Goal: Information Seeking & Learning: Learn about a topic

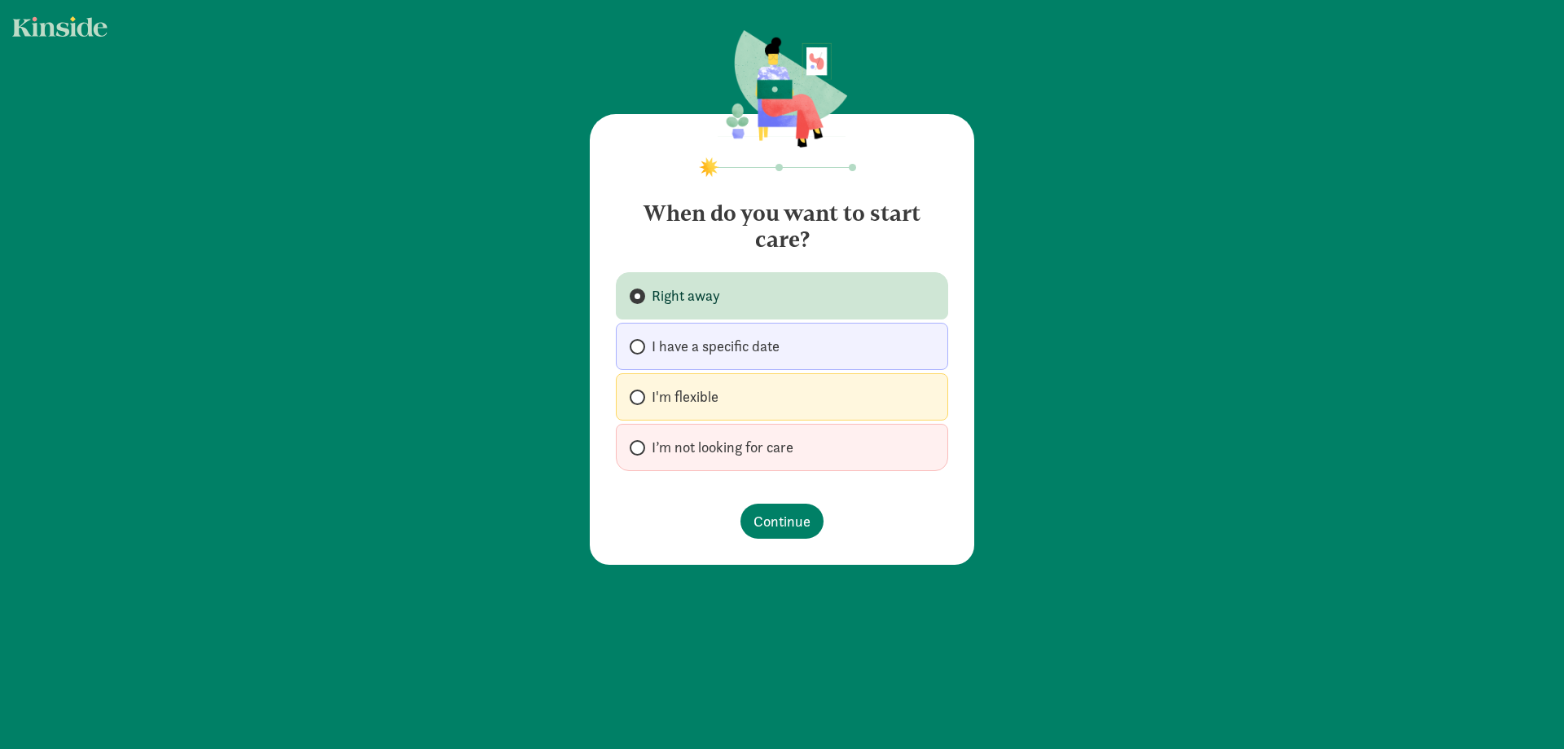
click at [780, 393] on label "I'm flexible" at bounding box center [782, 396] width 332 height 47
click at [640, 393] on input "I'm flexible" at bounding box center [635, 397] width 11 height 11
radio input "true"
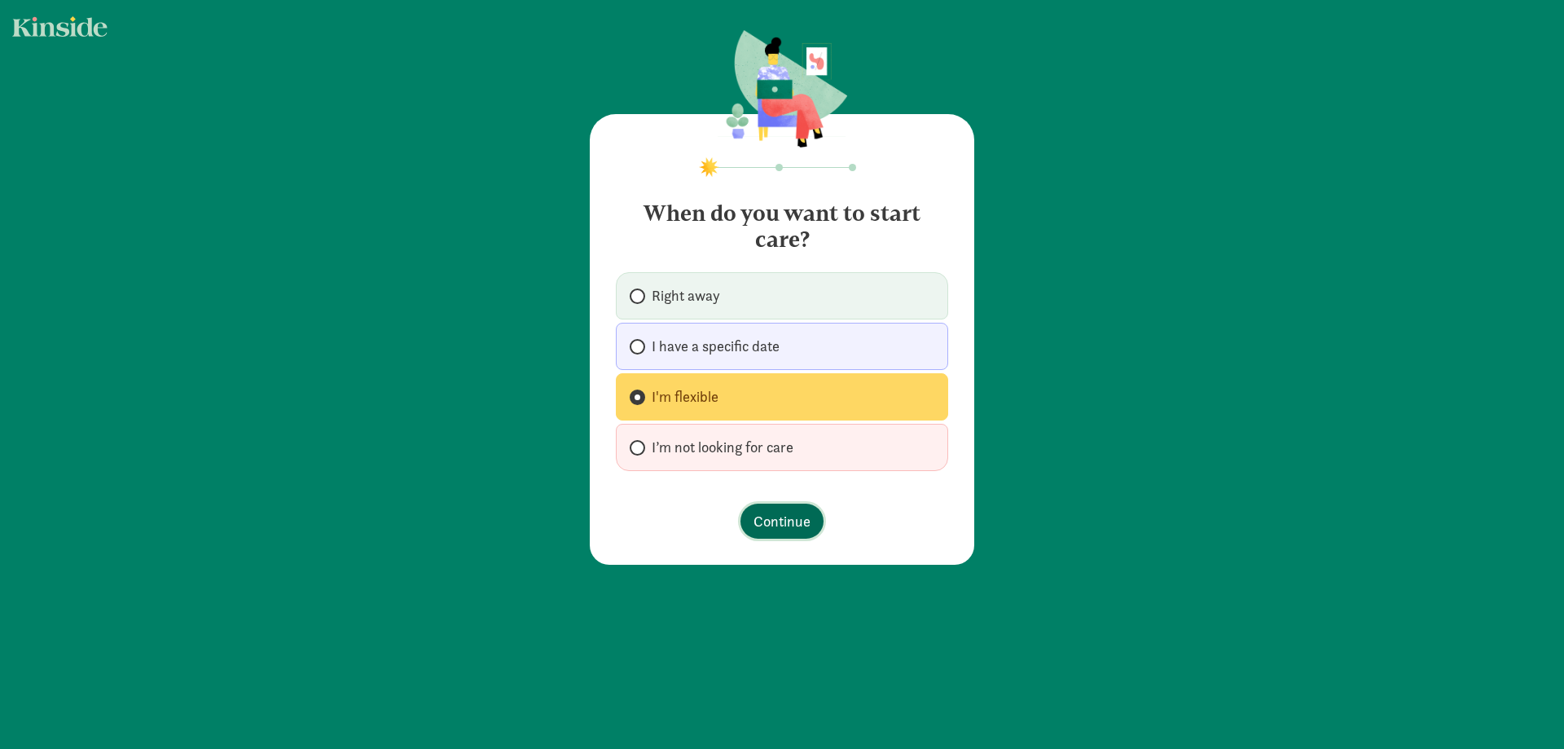
click at [801, 524] on span "Continue" at bounding box center [781, 521] width 57 height 22
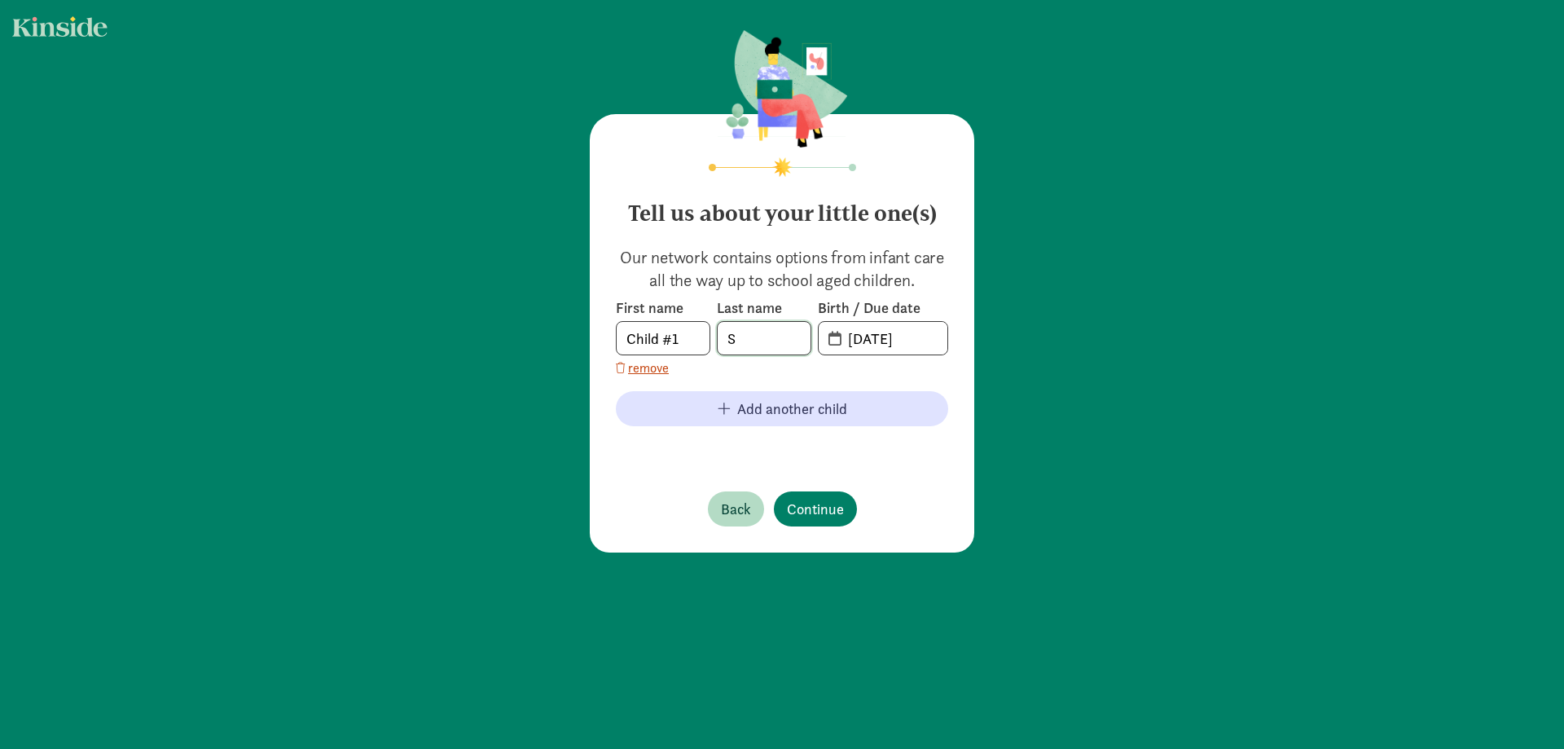
click at [771, 341] on input "S" at bounding box center [764, 338] width 93 height 33
type input "Barton"
click at [930, 332] on input "08-15-2025" at bounding box center [892, 338] width 109 height 33
click at [838, 349] on input "08-15-2025" at bounding box center [892, 338] width 109 height 33
click at [838, 337] on input "08-15-2025" at bounding box center [892, 338] width 109 height 33
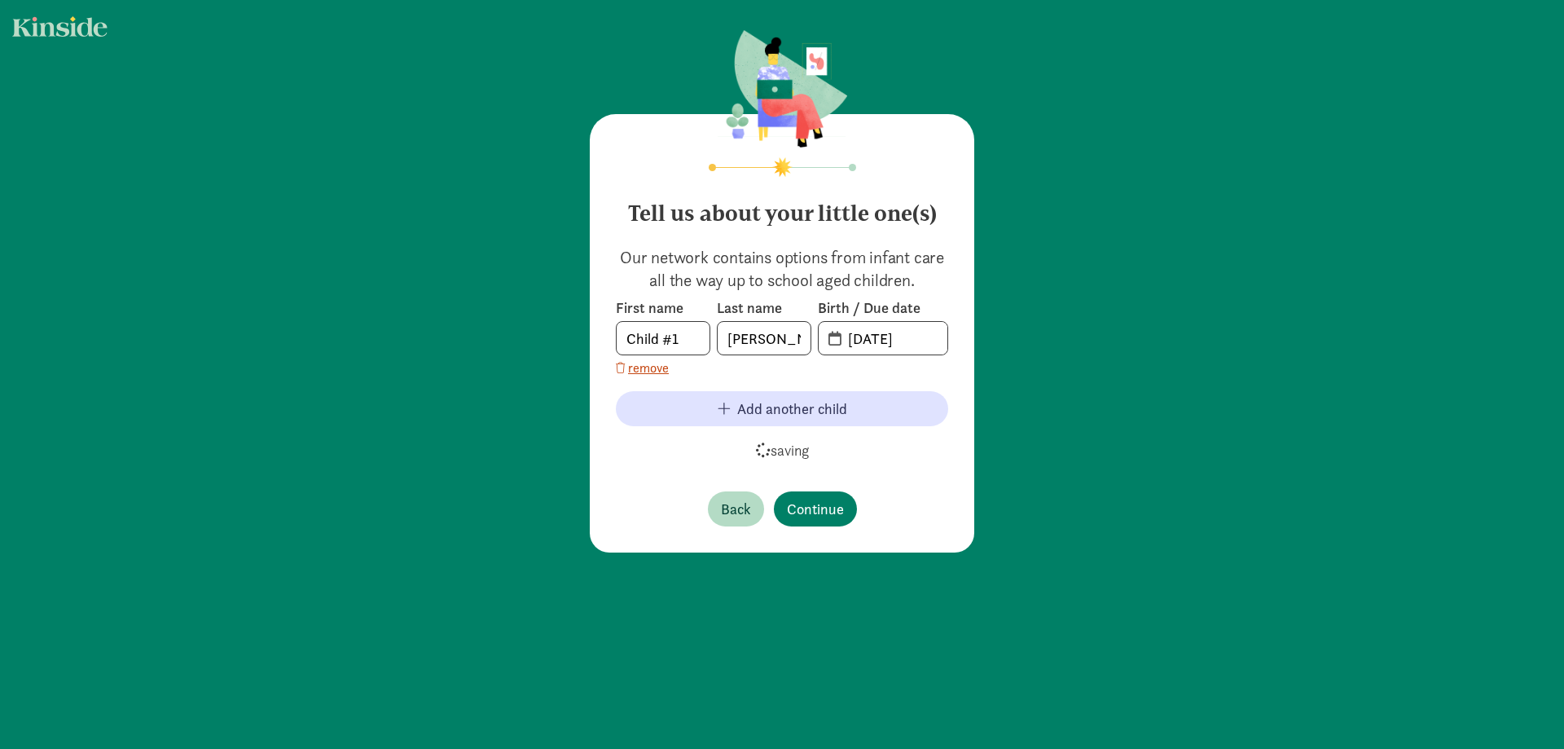
click at [829, 340] on span "08-15-2025" at bounding box center [883, 338] width 129 height 33
click at [878, 340] on input "20-25-0815" at bounding box center [892, 338] width 109 height 33
drag, startPoint x: 935, startPoint y: 336, endPoint x: 779, endPoint y: 325, distance: 156.8
click at [779, 325] on div "First name Child #1 Last name Barton Birth / Due date 20-25-0815" at bounding box center [782, 326] width 332 height 57
type input "11-02-2025"
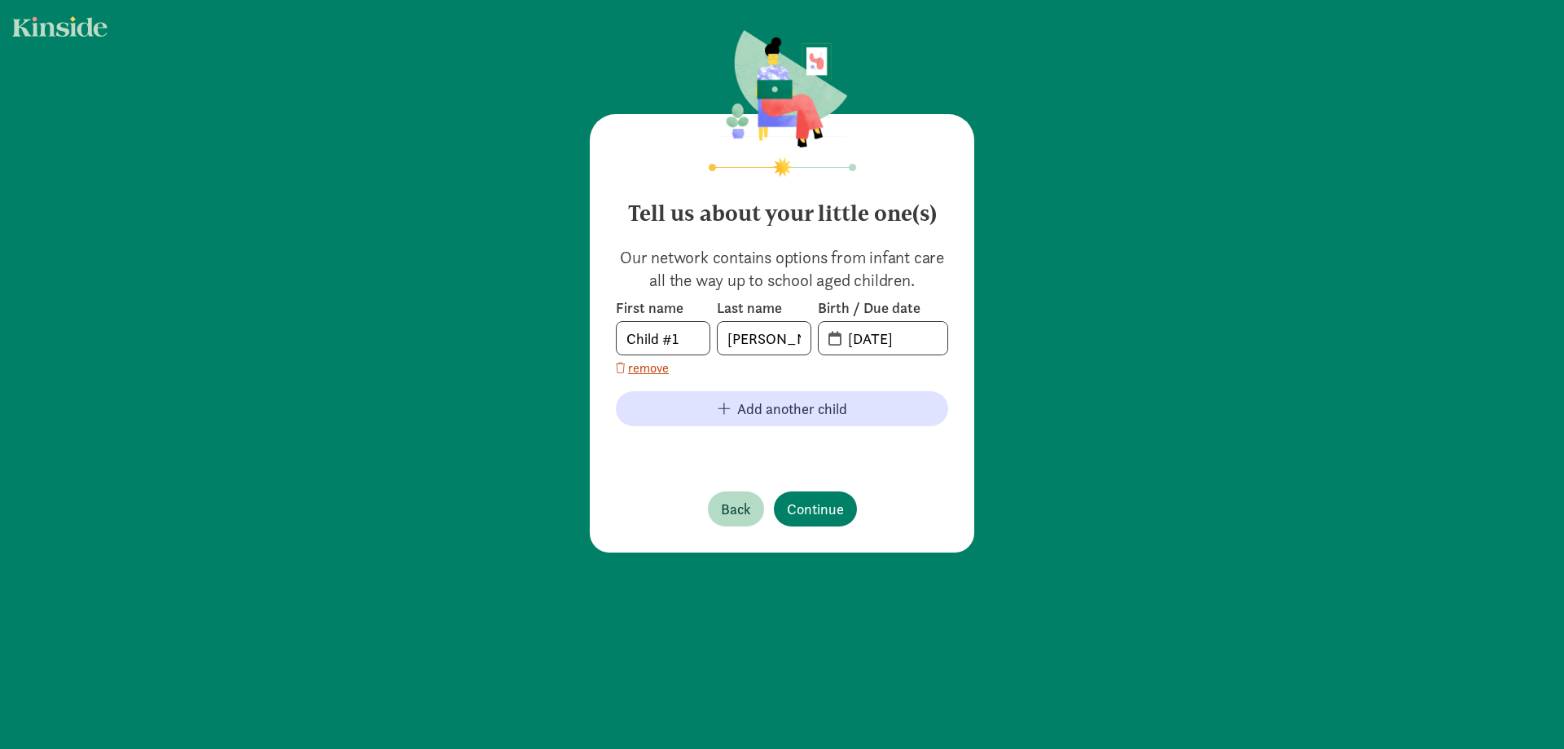
drag, startPoint x: 779, startPoint y: 325, endPoint x: 718, endPoint y: 468, distance: 154.8
click at [686, 460] on div "Tell us about your little one(s) Our network contains options from infant care …" at bounding box center [782, 333] width 384 height 438
click at [809, 499] on span "Continue" at bounding box center [815, 509] width 57 height 22
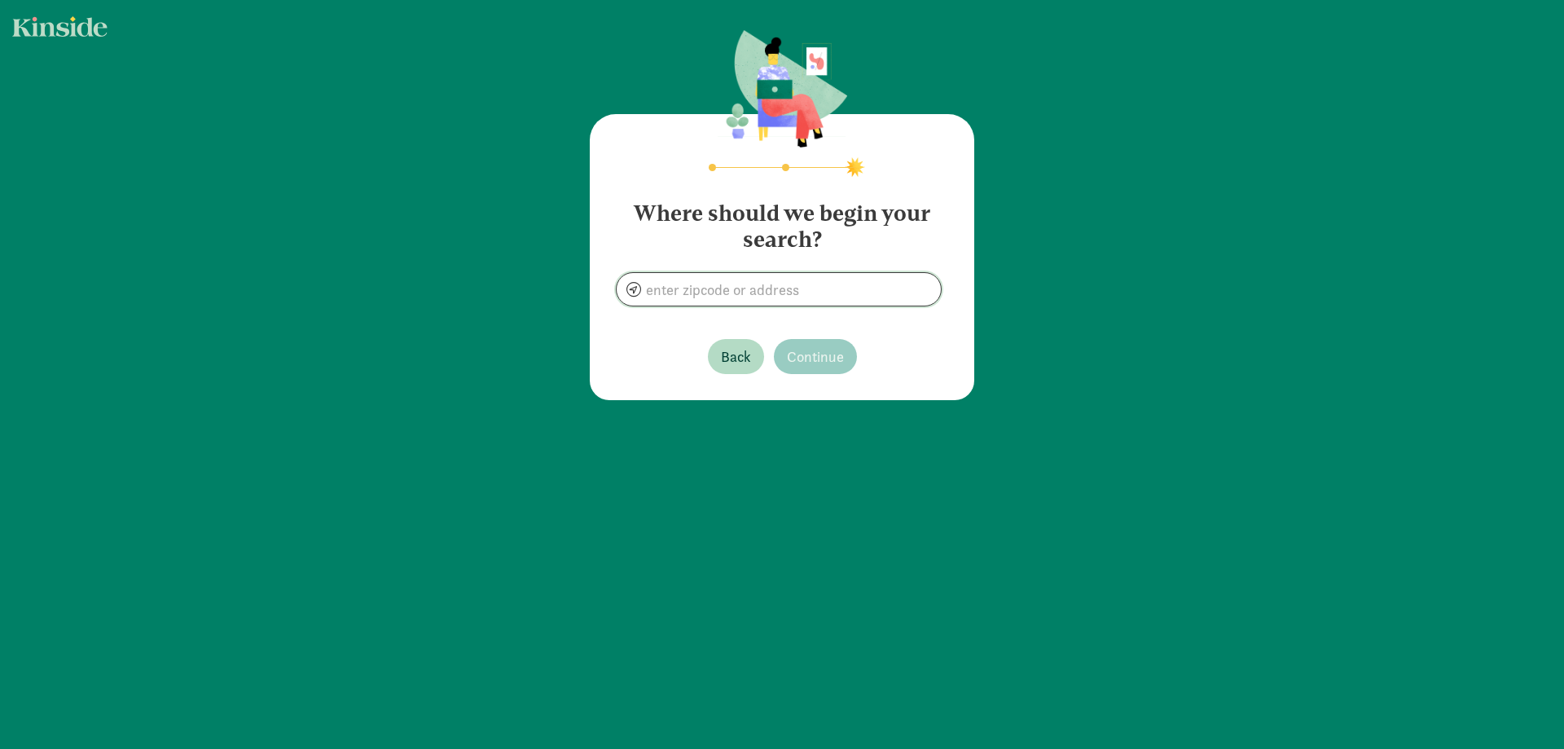
click at [787, 292] on input at bounding box center [779, 289] width 324 height 33
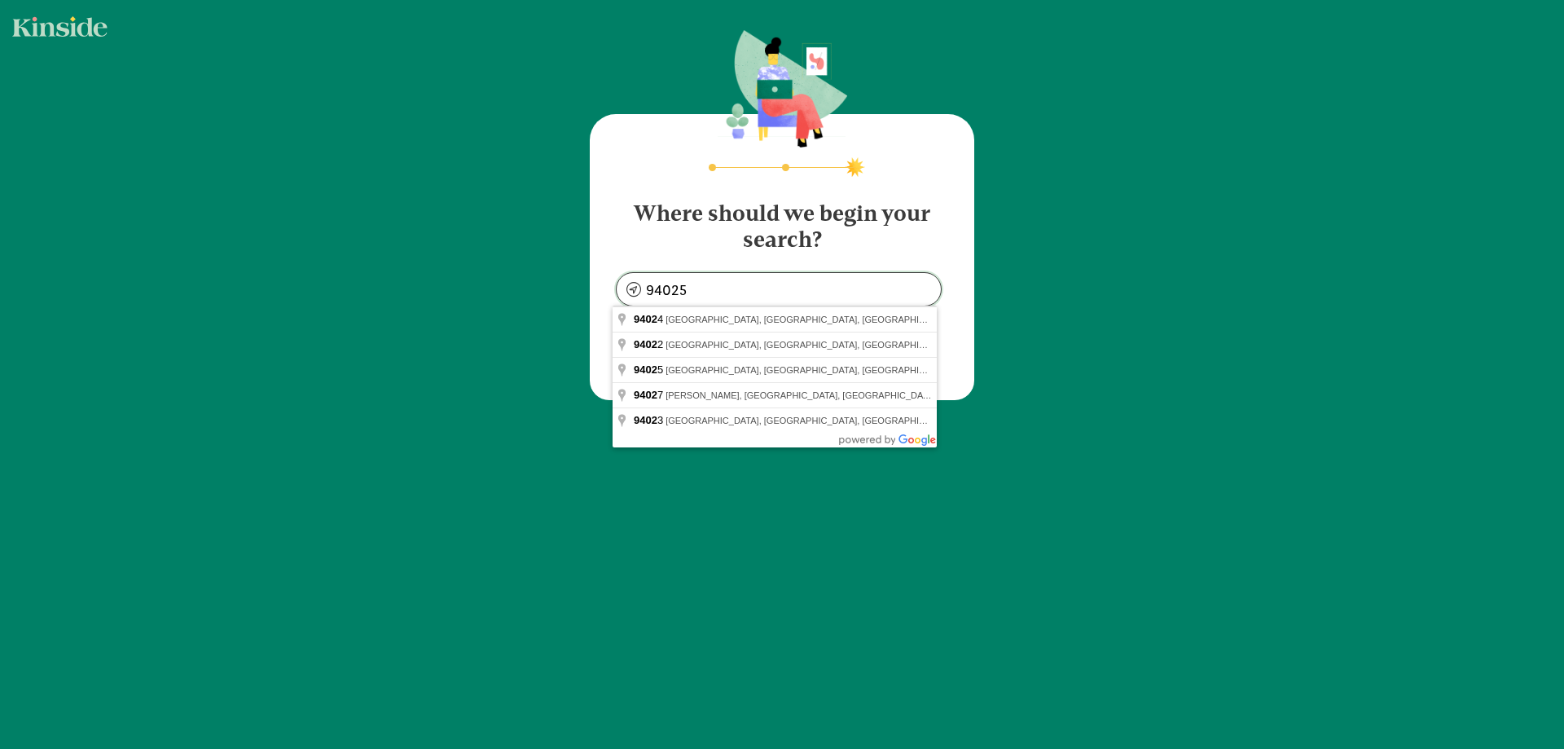
type input "West Menlo Park, CA 94025, USA"
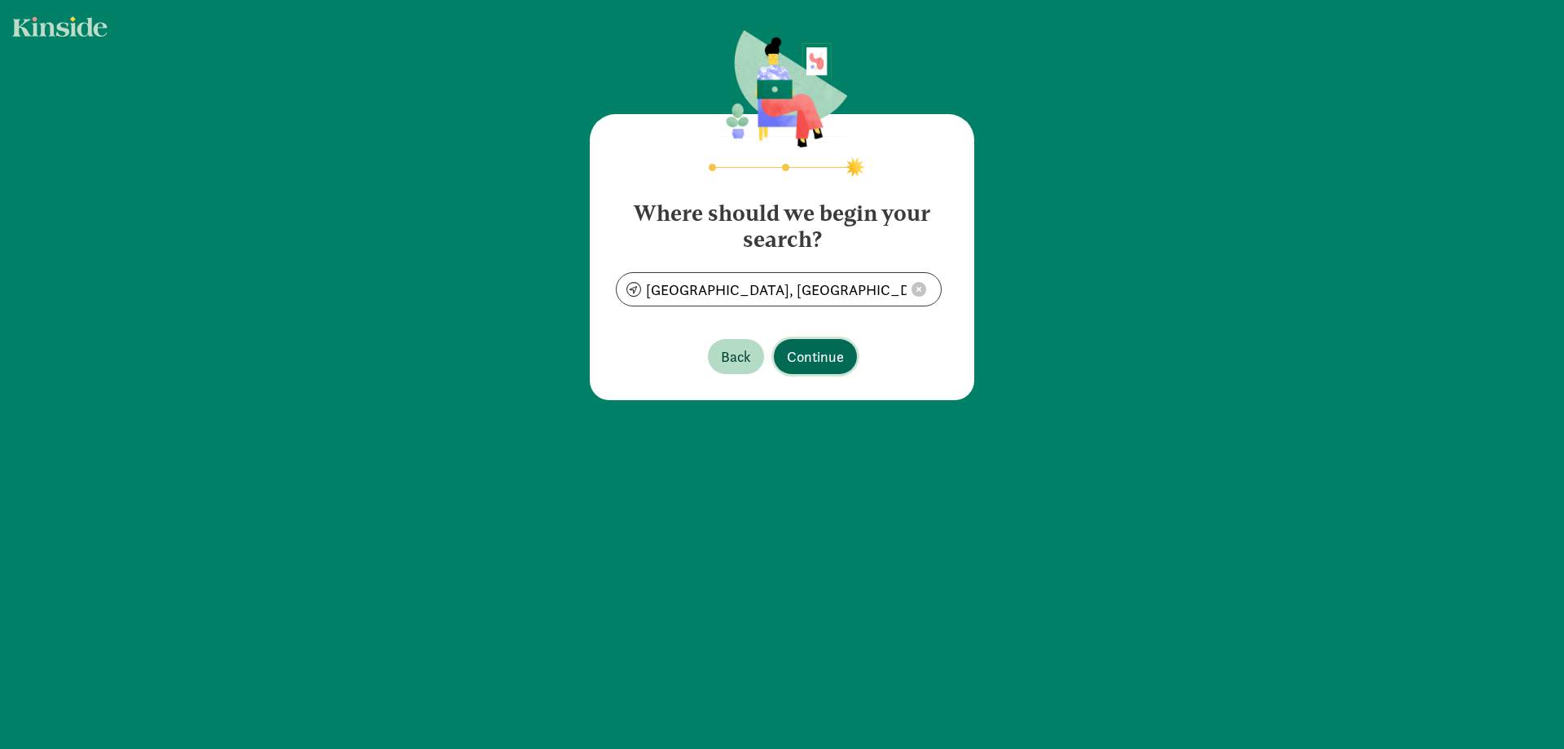
click at [811, 362] on span "Continue" at bounding box center [815, 356] width 57 height 22
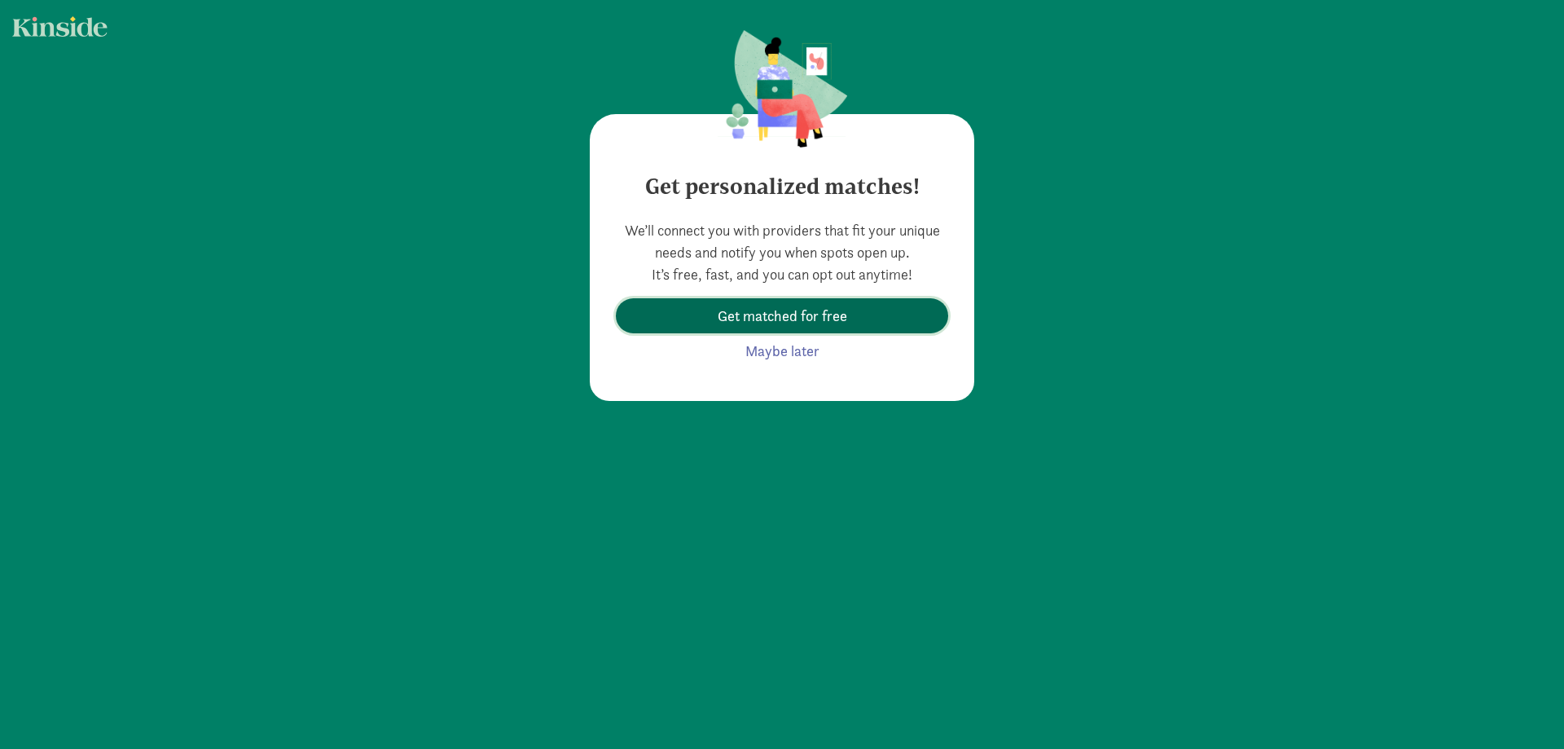
click at [823, 327] on button "Get matched for free" at bounding box center [782, 315] width 332 height 35
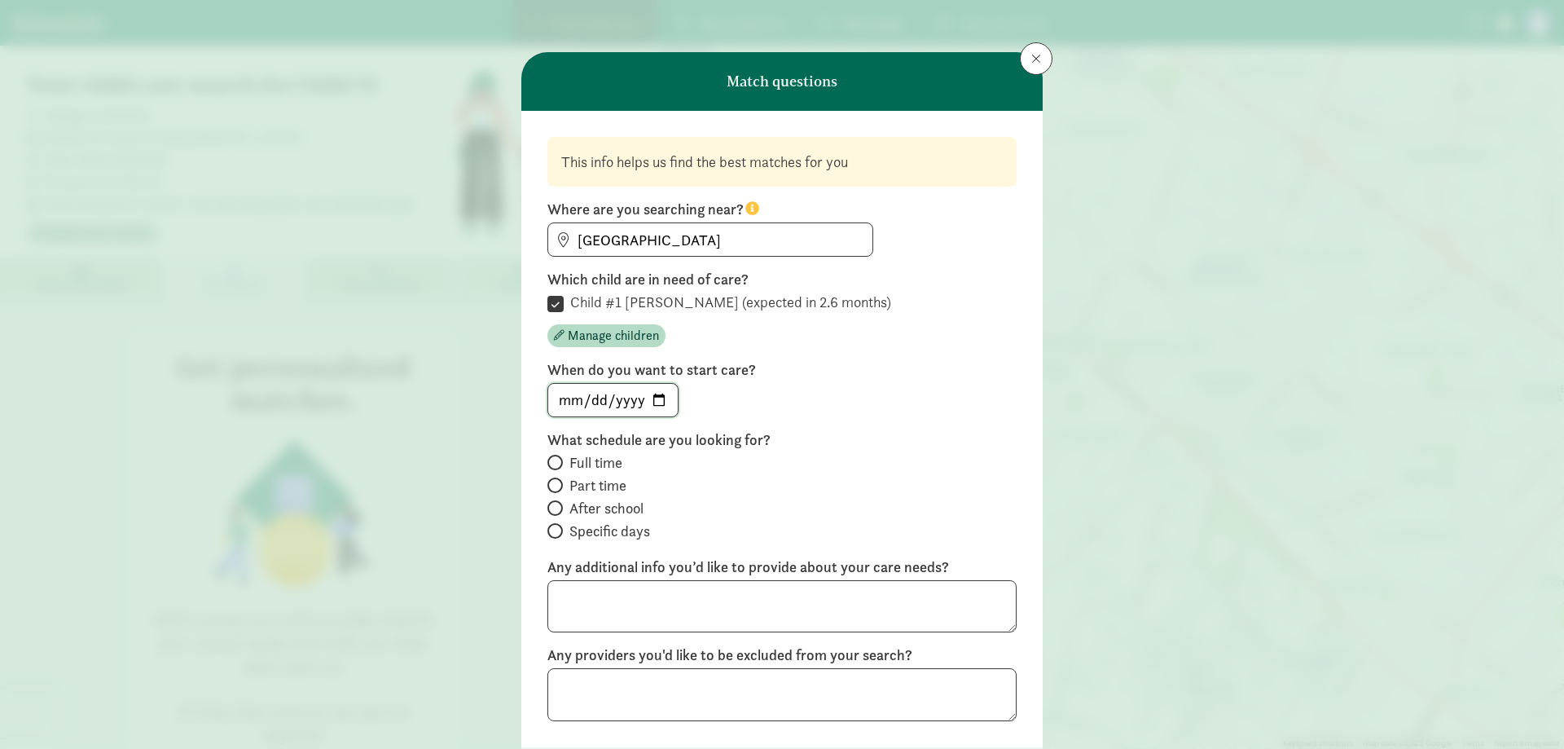
click at [560, 402] on input "date" at bounding box center [613, 400] width 130 height 33
click at [592, 404] on input "date" at bounding box center [613, 400] width 130 height 33
click at [556, 406] on input "date" at bounding box center [613, 400] width 130 height 33
type input "2025-03-01"
click at [591, 466] on span "Full time" at bounding box center [595, 463] width 53 height 20
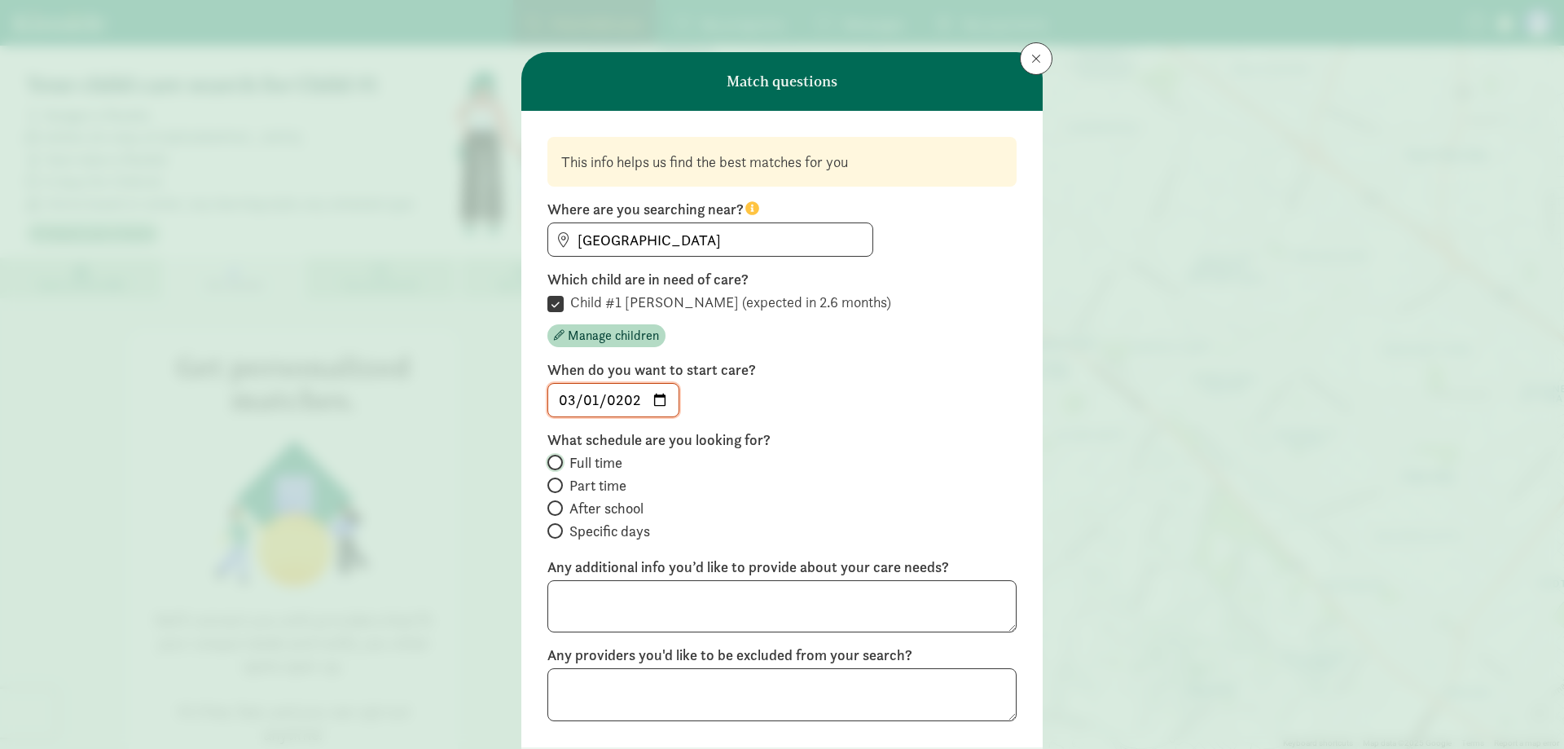
click at [558, 466] on input "Full time" at bounding box center [552, 462] width 11 height 11
radio input "true"
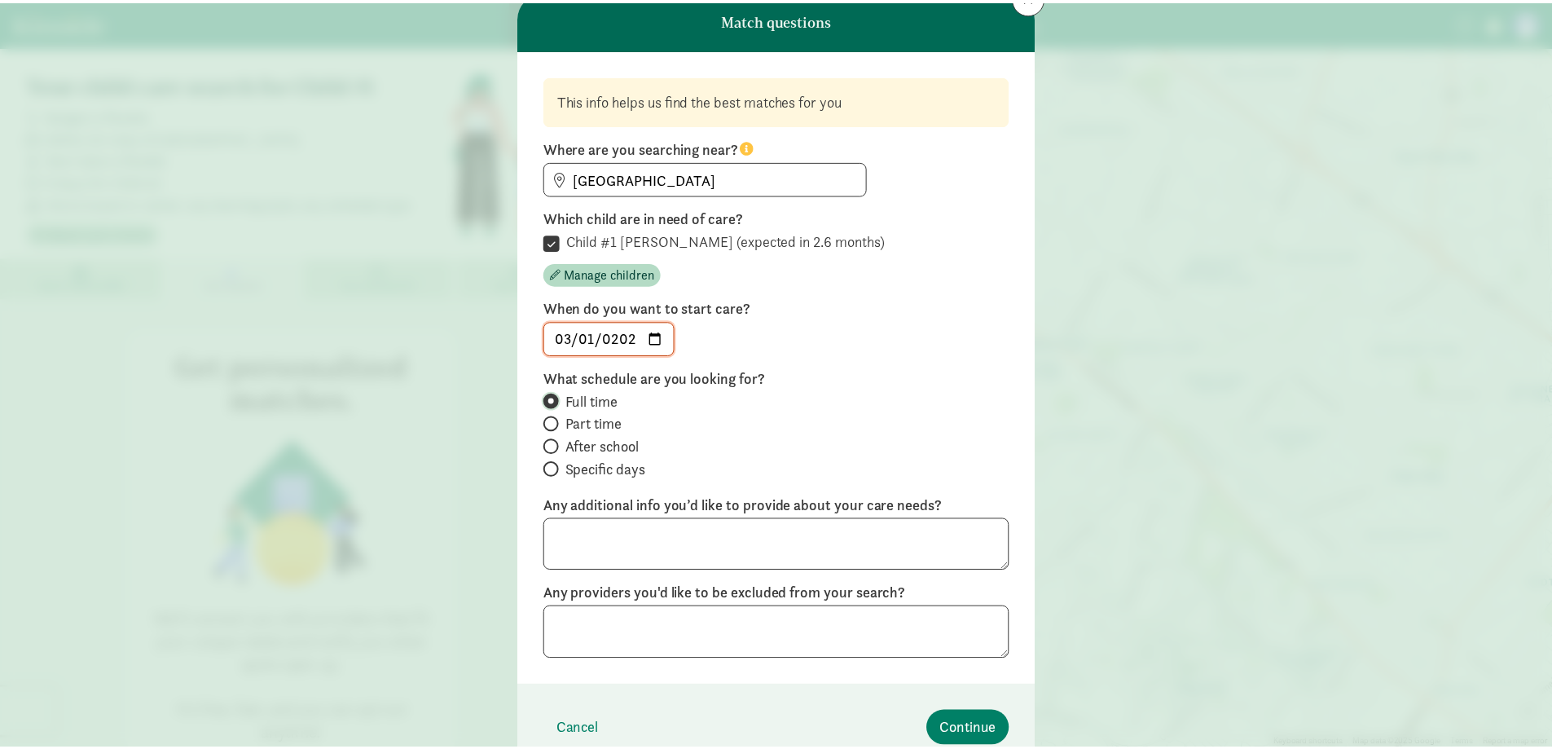
scroll to position [138, 0]
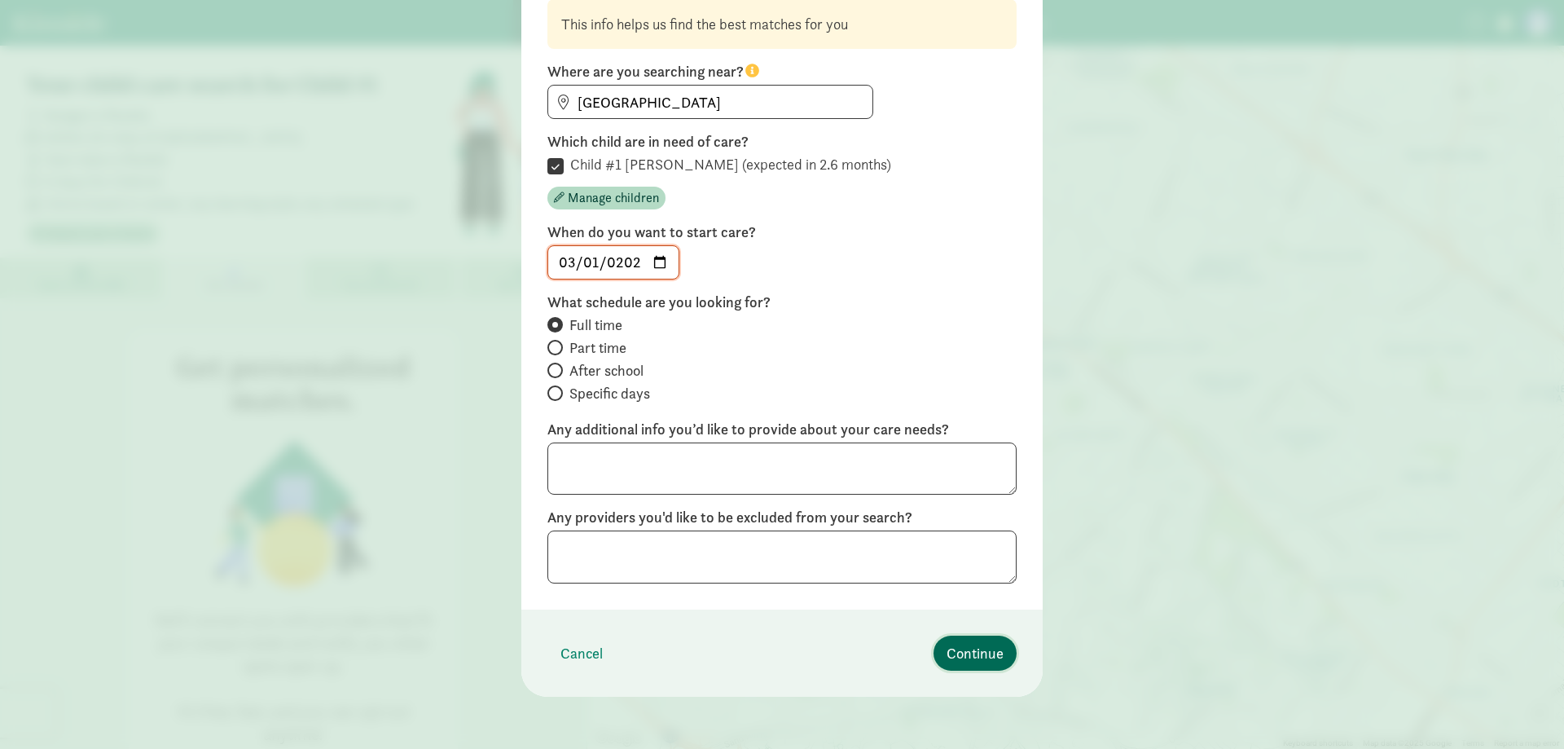
click at [975, 658] on span "Continue" at bounding box center [975, 653] width 57 height 22
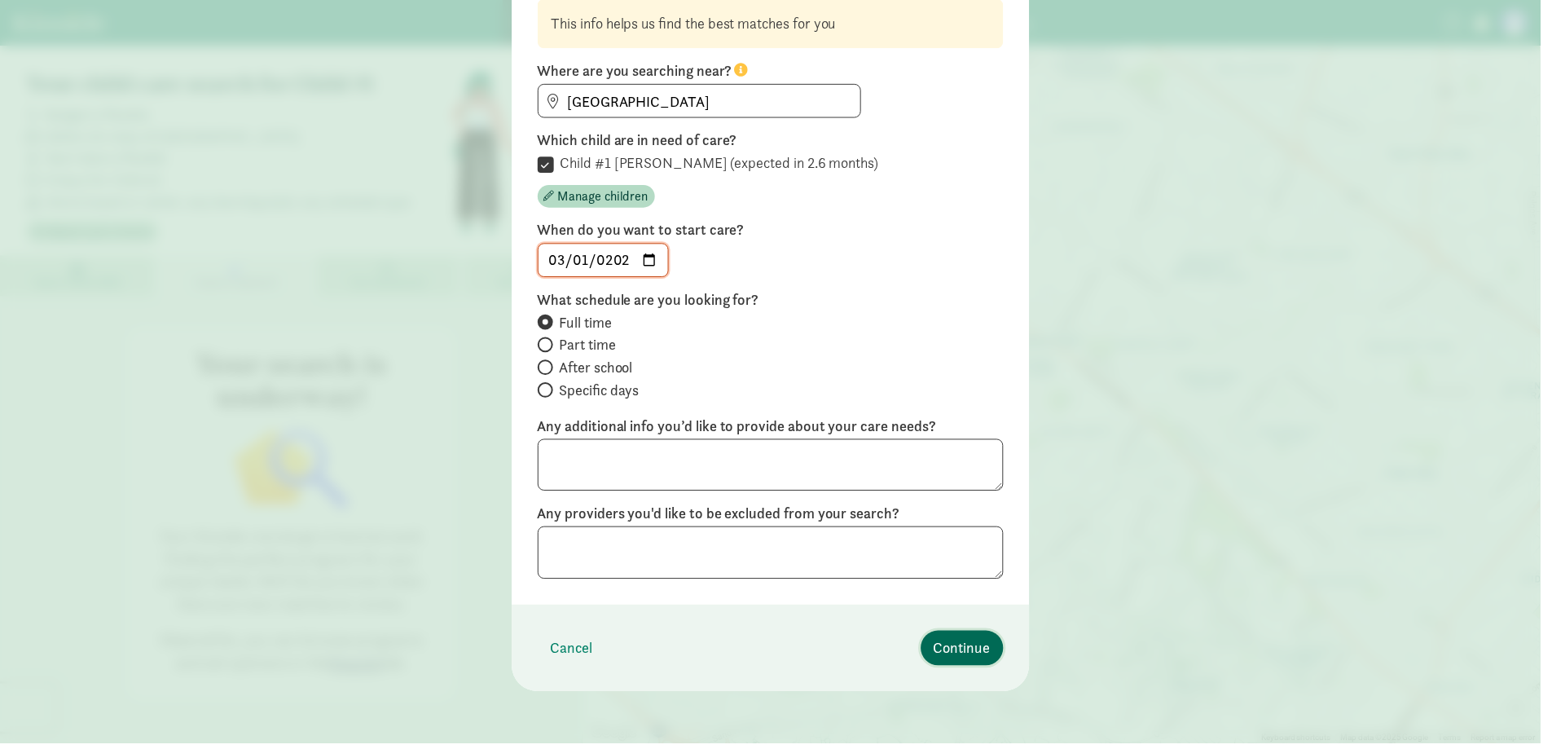
scroll to position [0, 0]
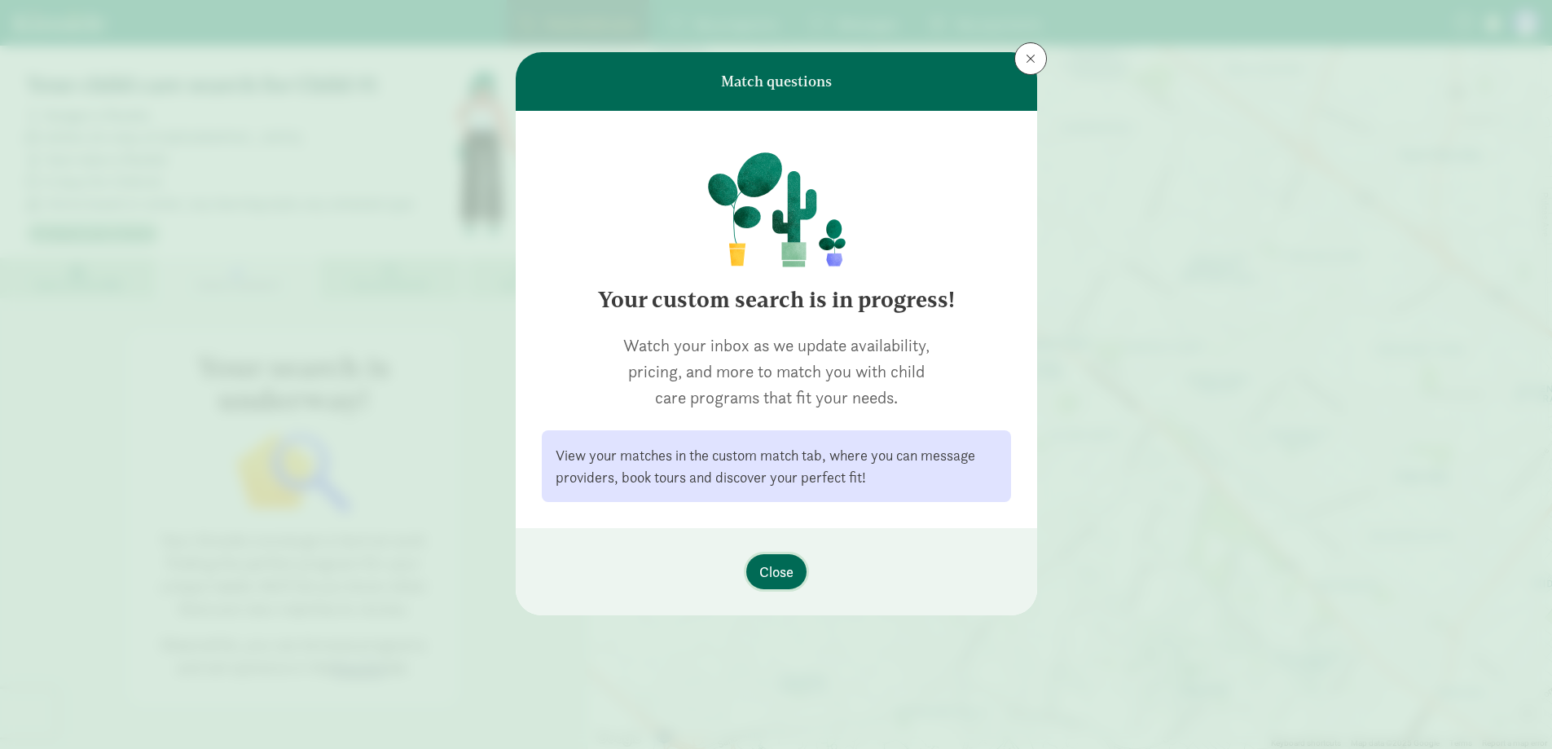
click at [781, 574] on span "Close" at bounding box center [776, 571] width 34 height 22
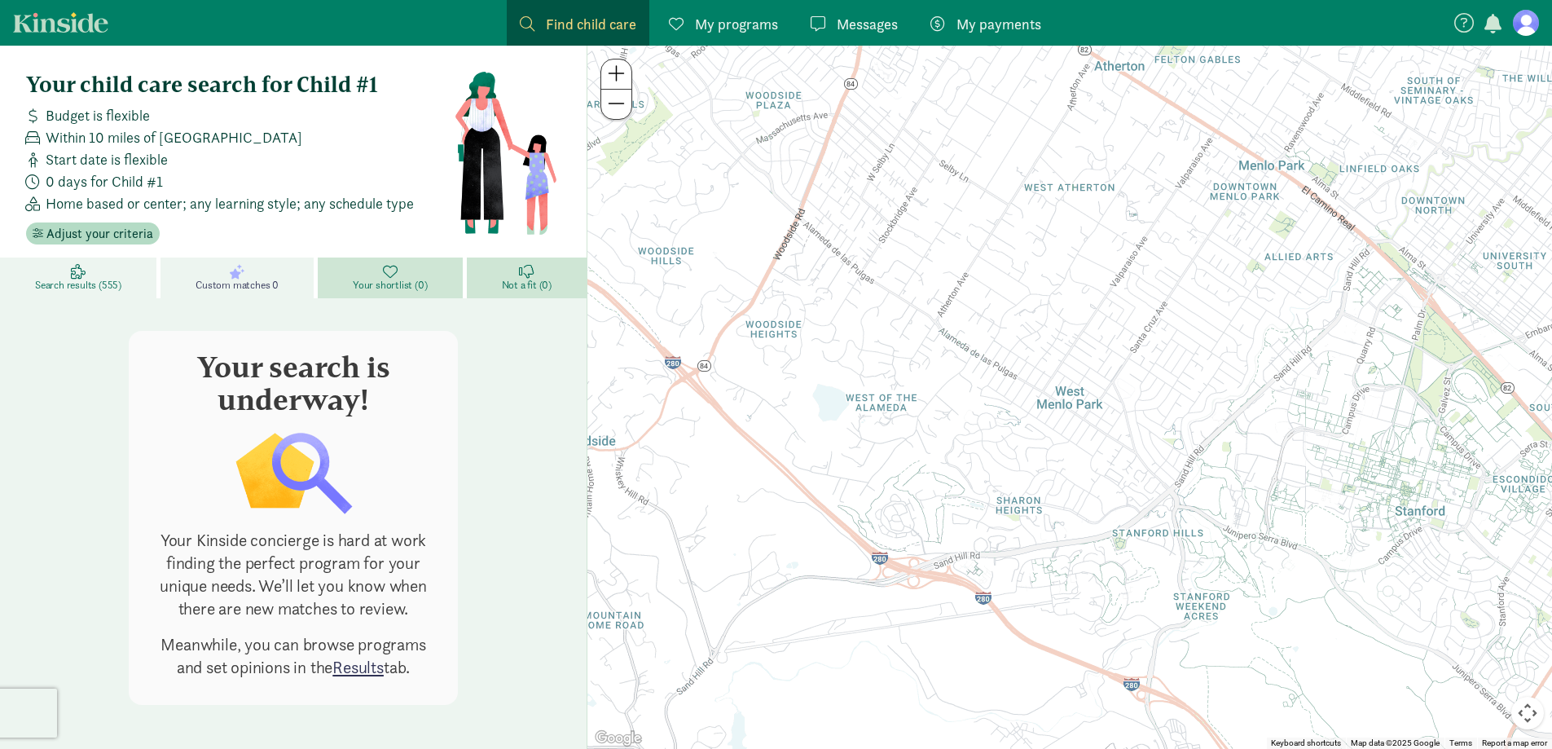
click at [88, 272] on link "Search results (555)" at bounding box center [80, 277] width 160 height 41
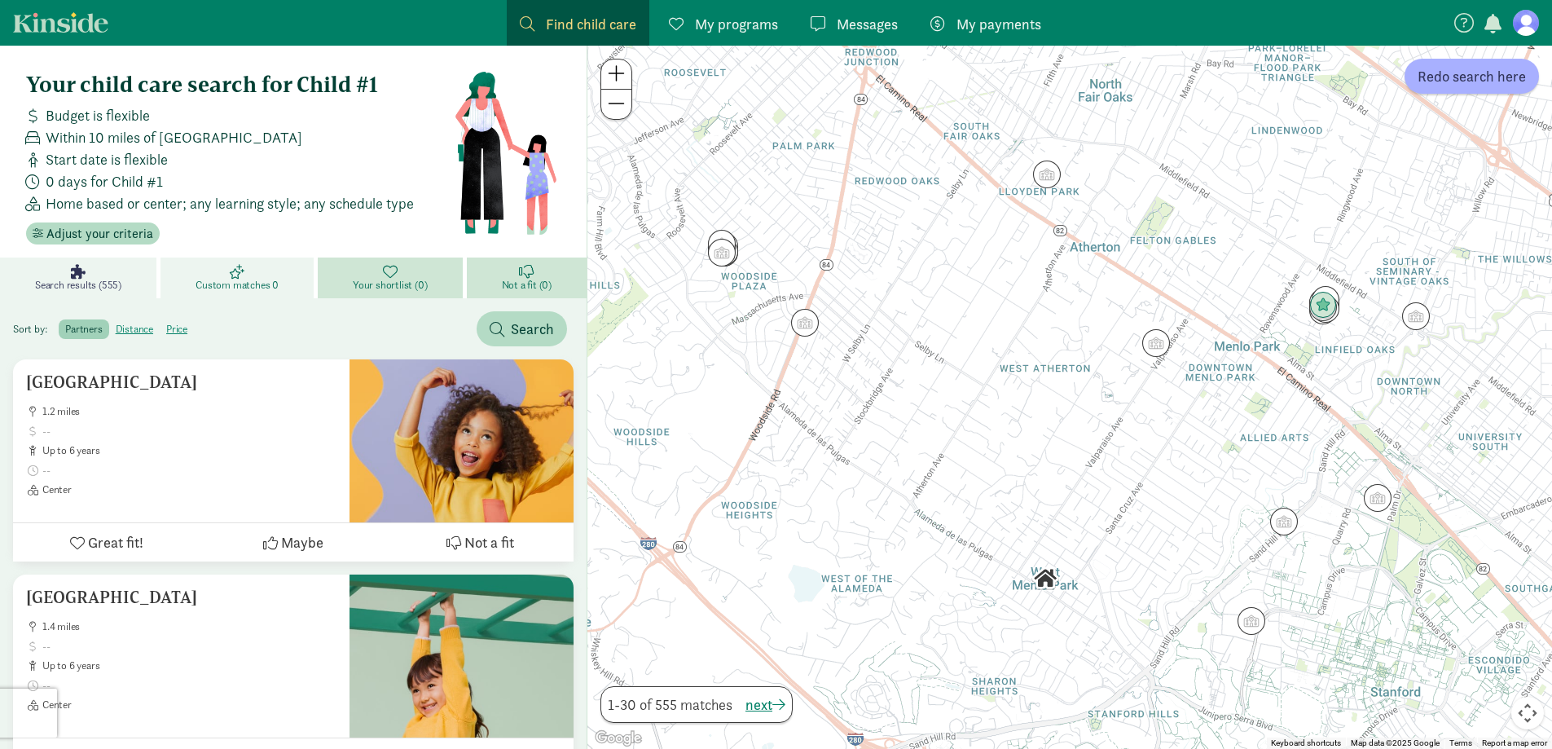
click at [283, 283] on link "Custom matches 0" at bounding box center [238, 277] width 157 height 41
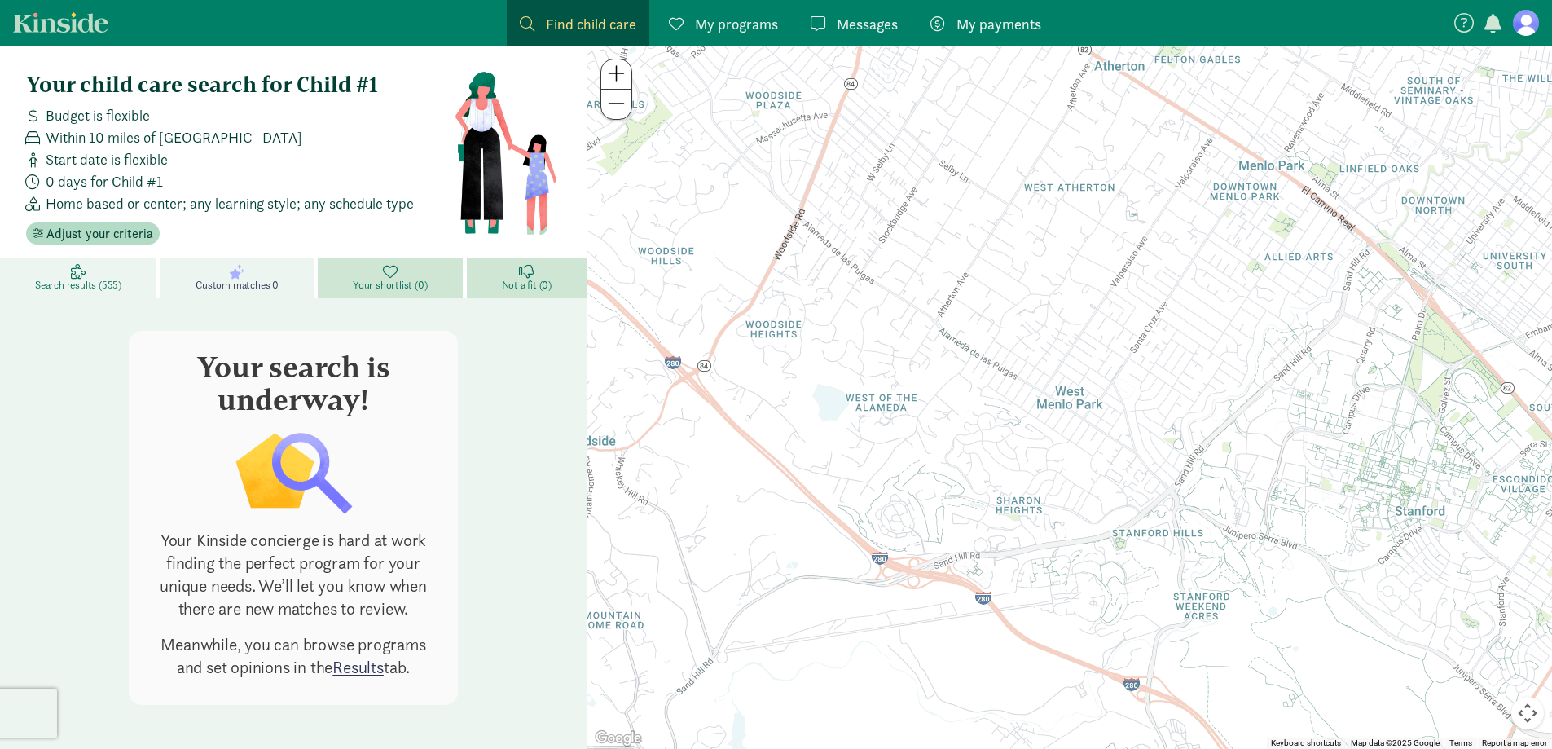
click at [0, 285] on link "Search results (555)" at bounding box center [80, 277] width 160 height 41
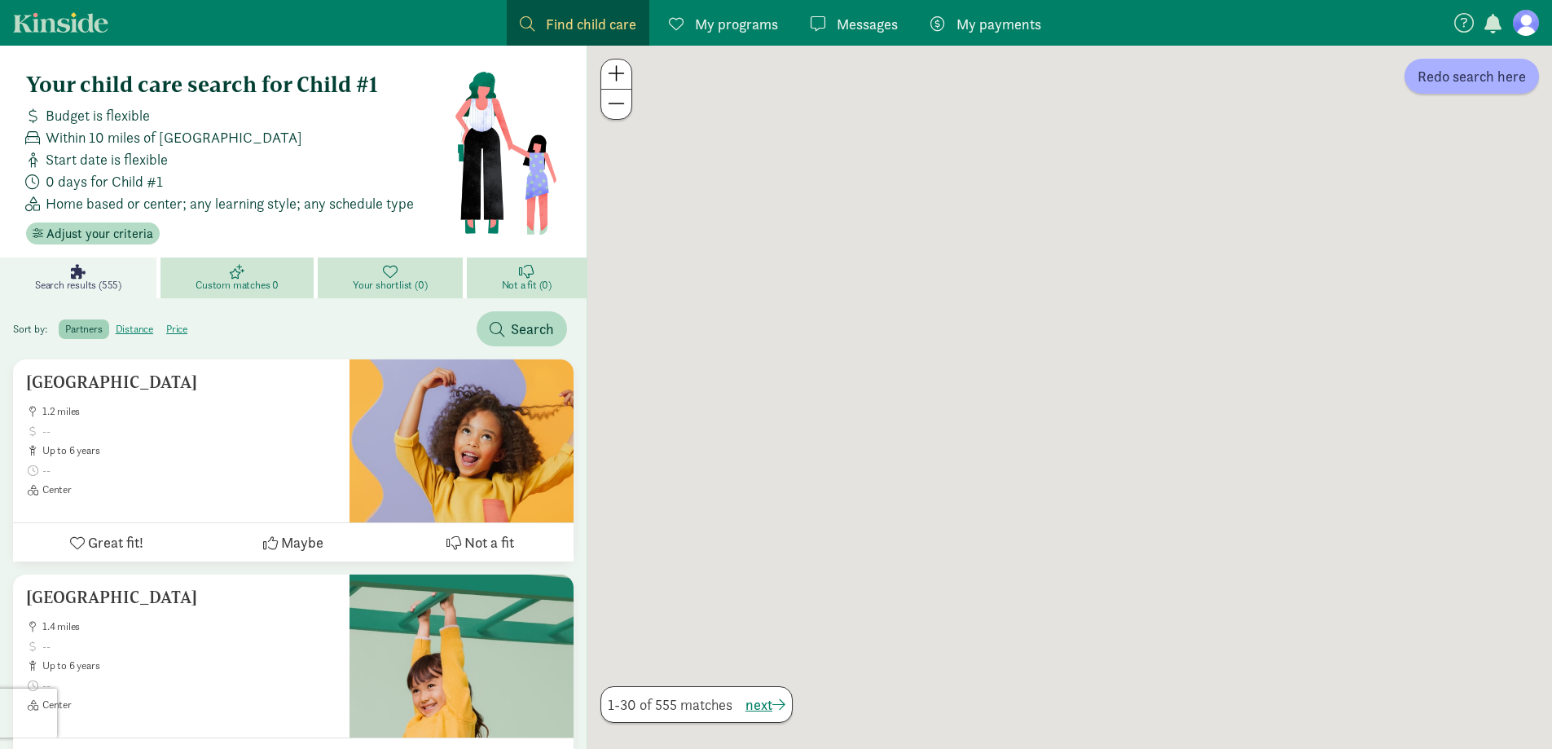
click at [20, 276] on link "Search results (555)" at bounding box center [80, 277] width 160 height 41
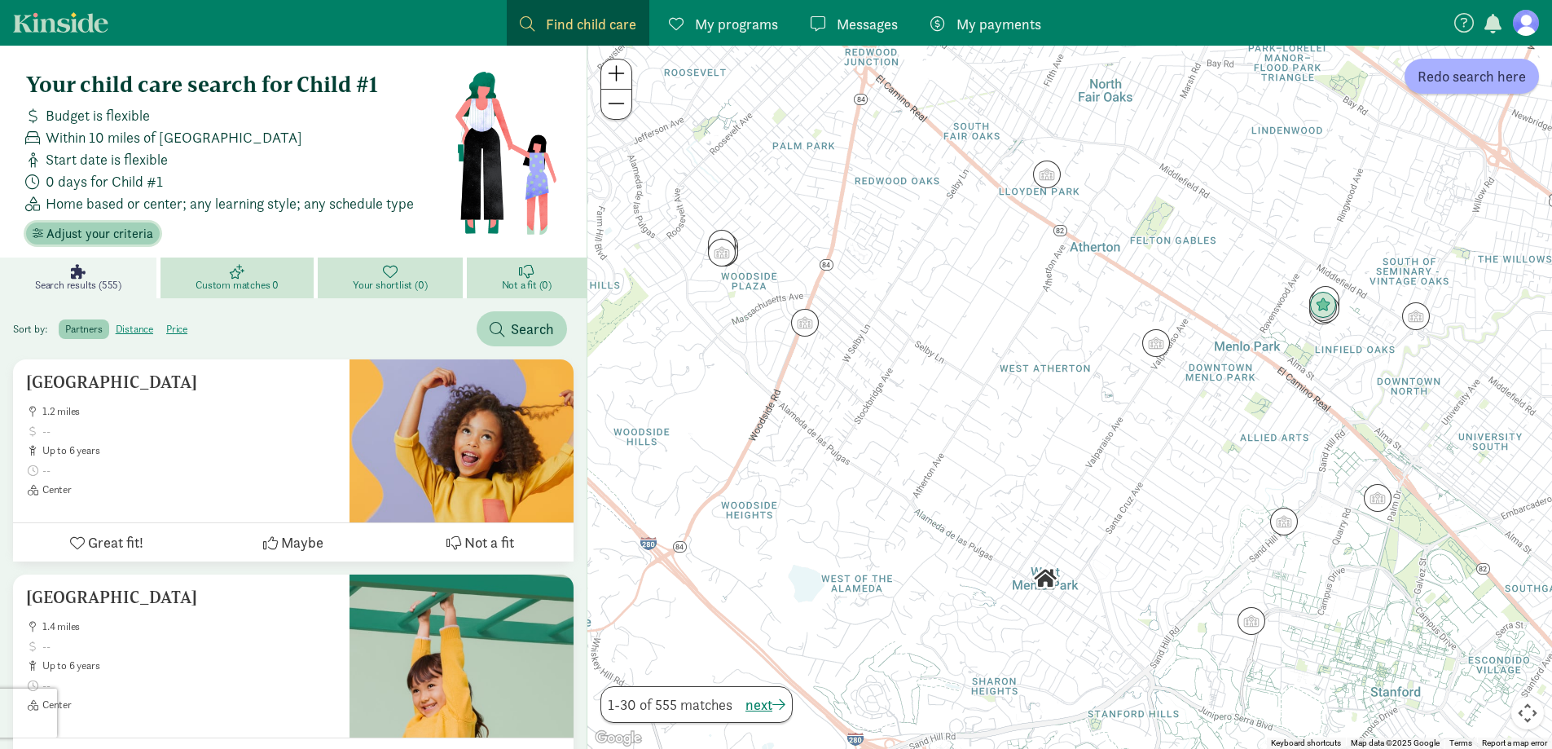
click at [67, 236] on span "Adjust your criteria" at bounding box center [99, 234] width 107 height 20
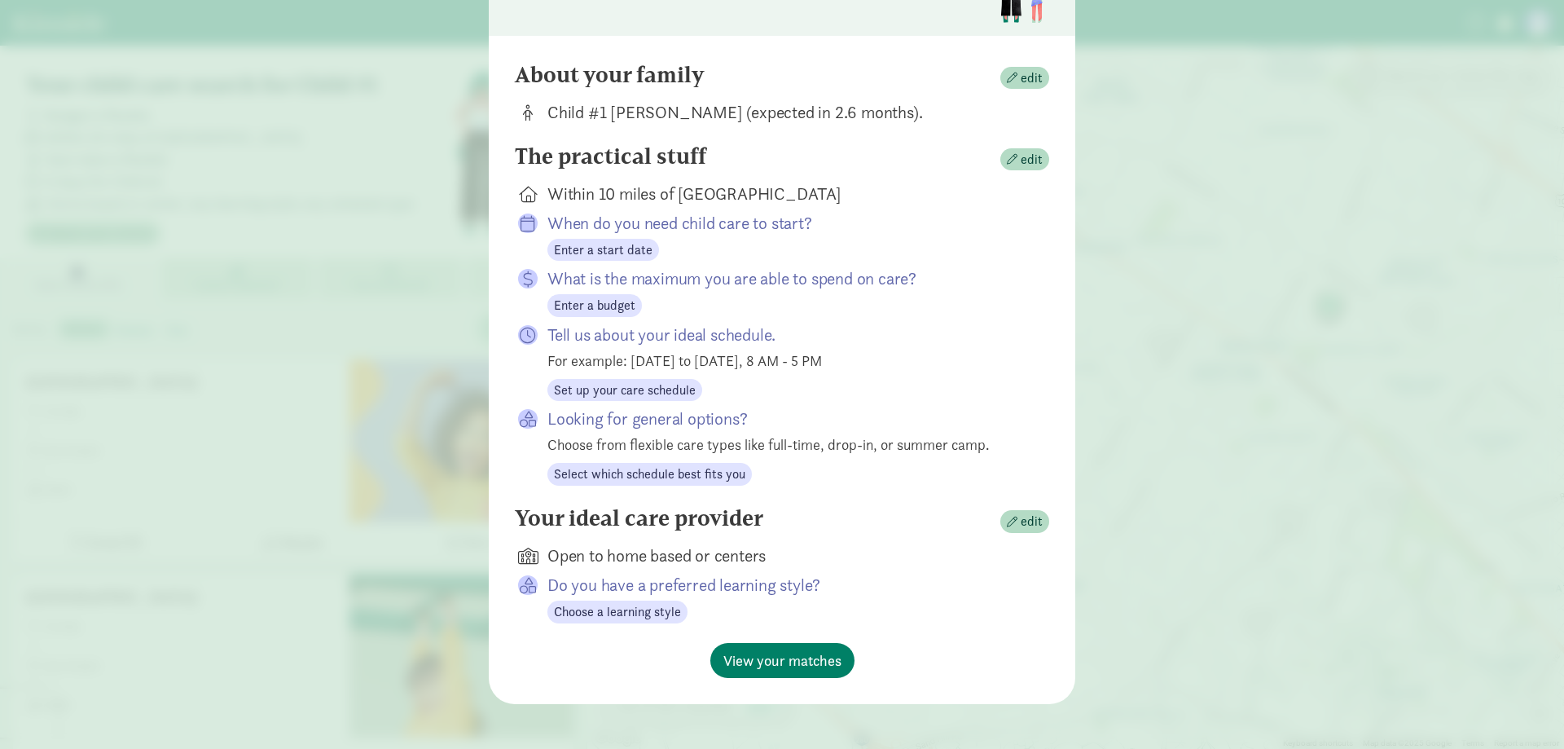
scroll to position [126, 0]
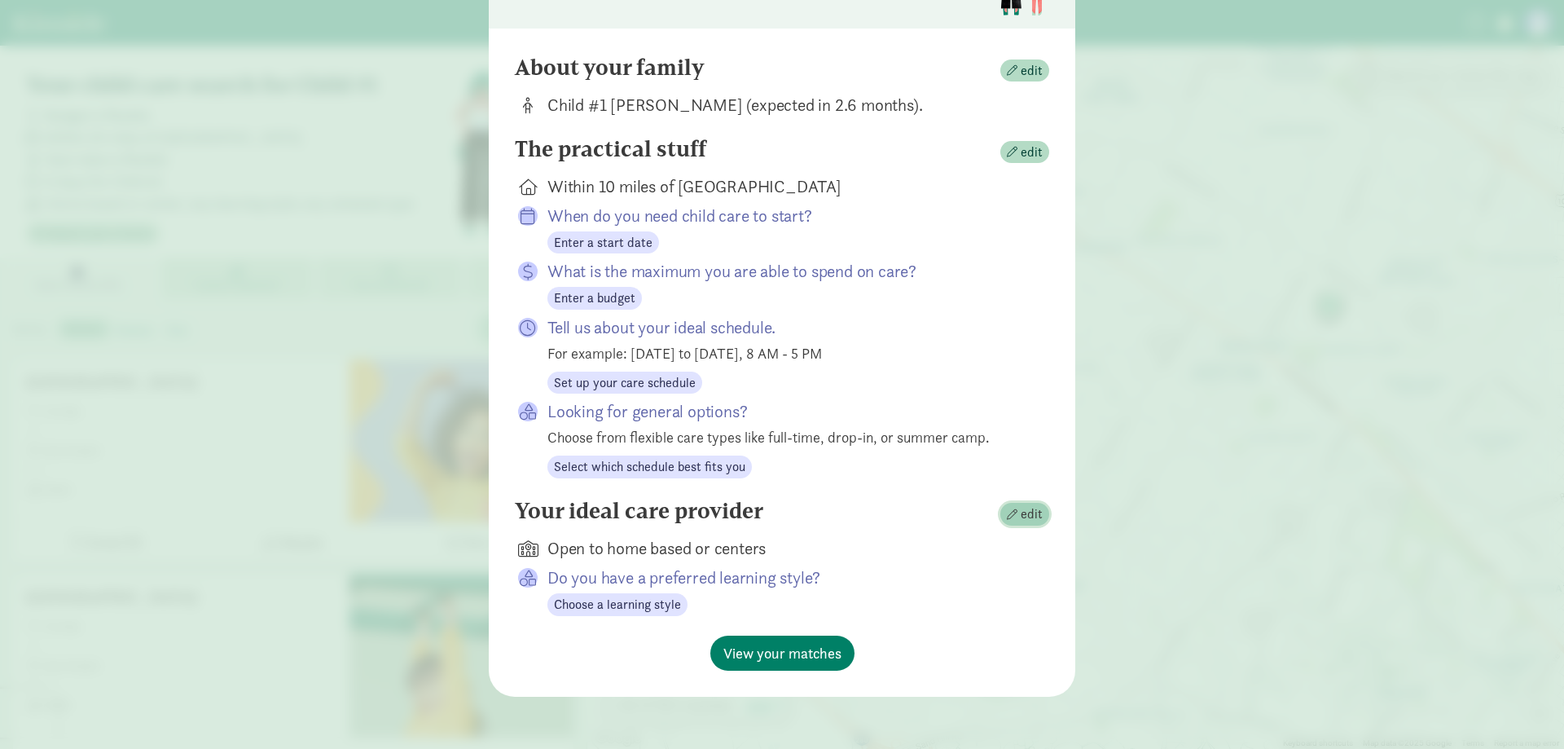
click at [1007, 507] on span "edit" at bounding box center [1025, 514] width 36 height 20
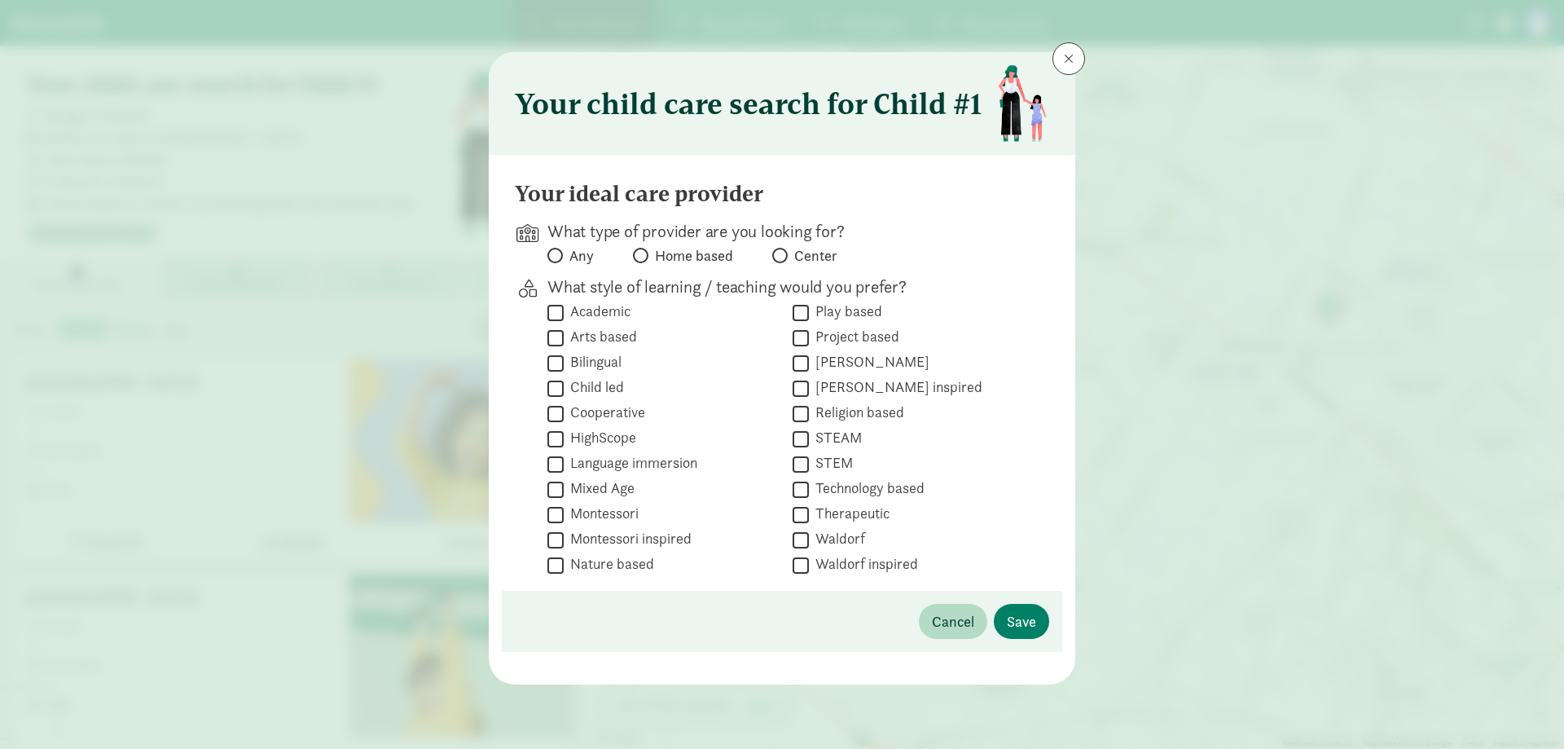
scroll to position [0, 0]
click at [796, 257] on span "Center" at bounding box center [815, 256] width 43 height 20
click at [783, 257] on input "Center" at bounding box center [777, 255] width 11 height 11
radio input "true"
click at [1036, 618] on button "Save" at bounding box center [1021, 621] width 55 height 35
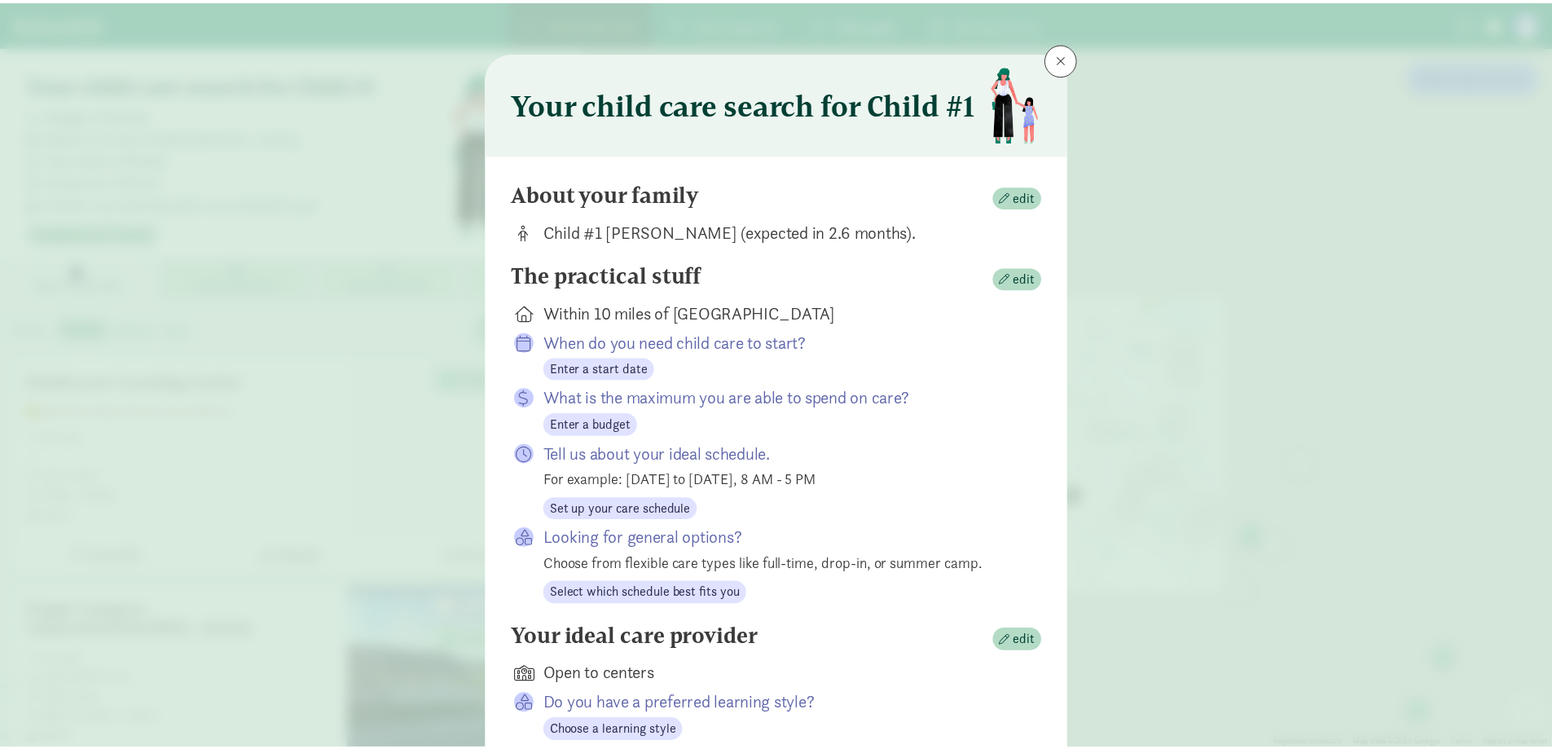
scroll to position [126, 0]
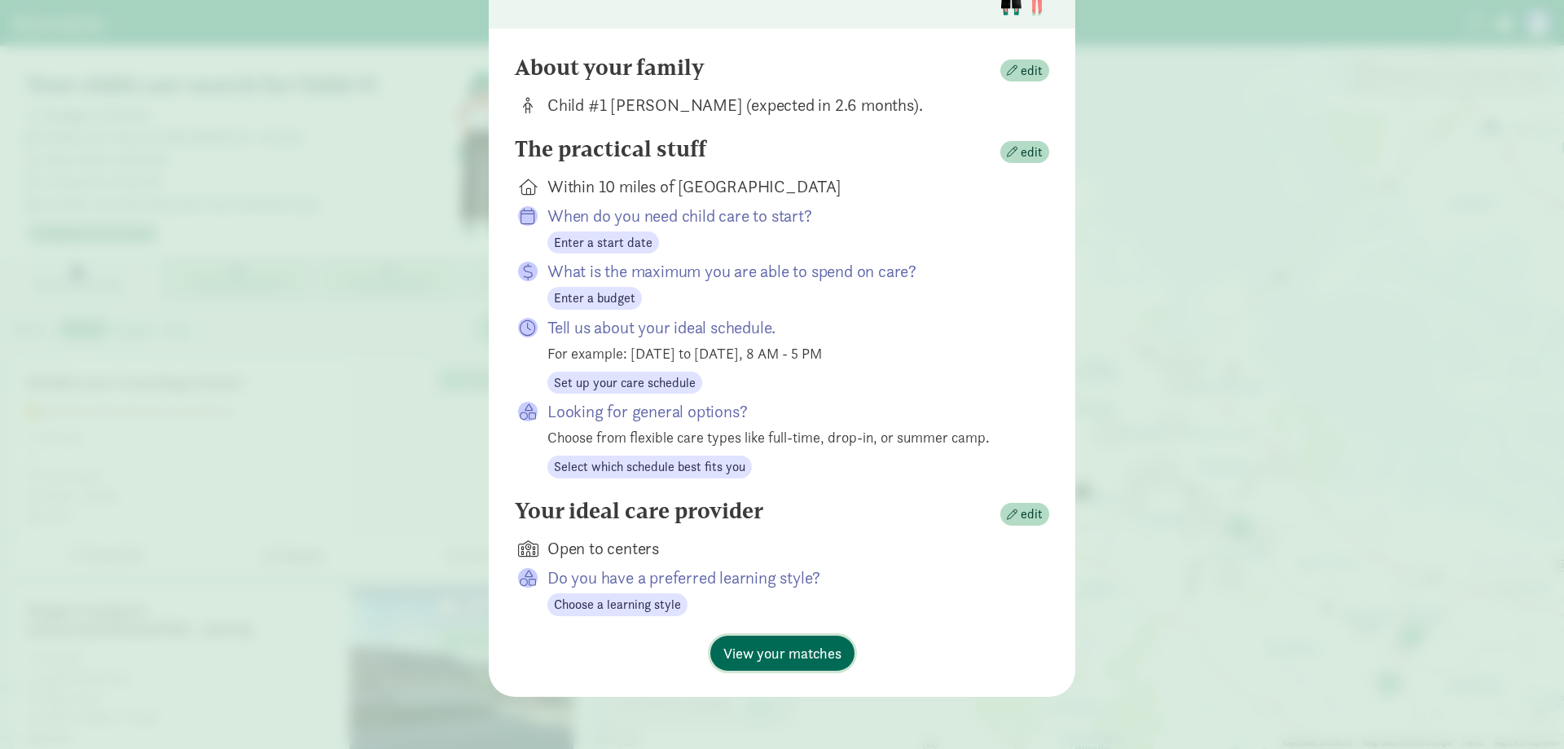
click at [785, 645] on span "View your matches" at bounding box center [782, 653] width 118 height 22
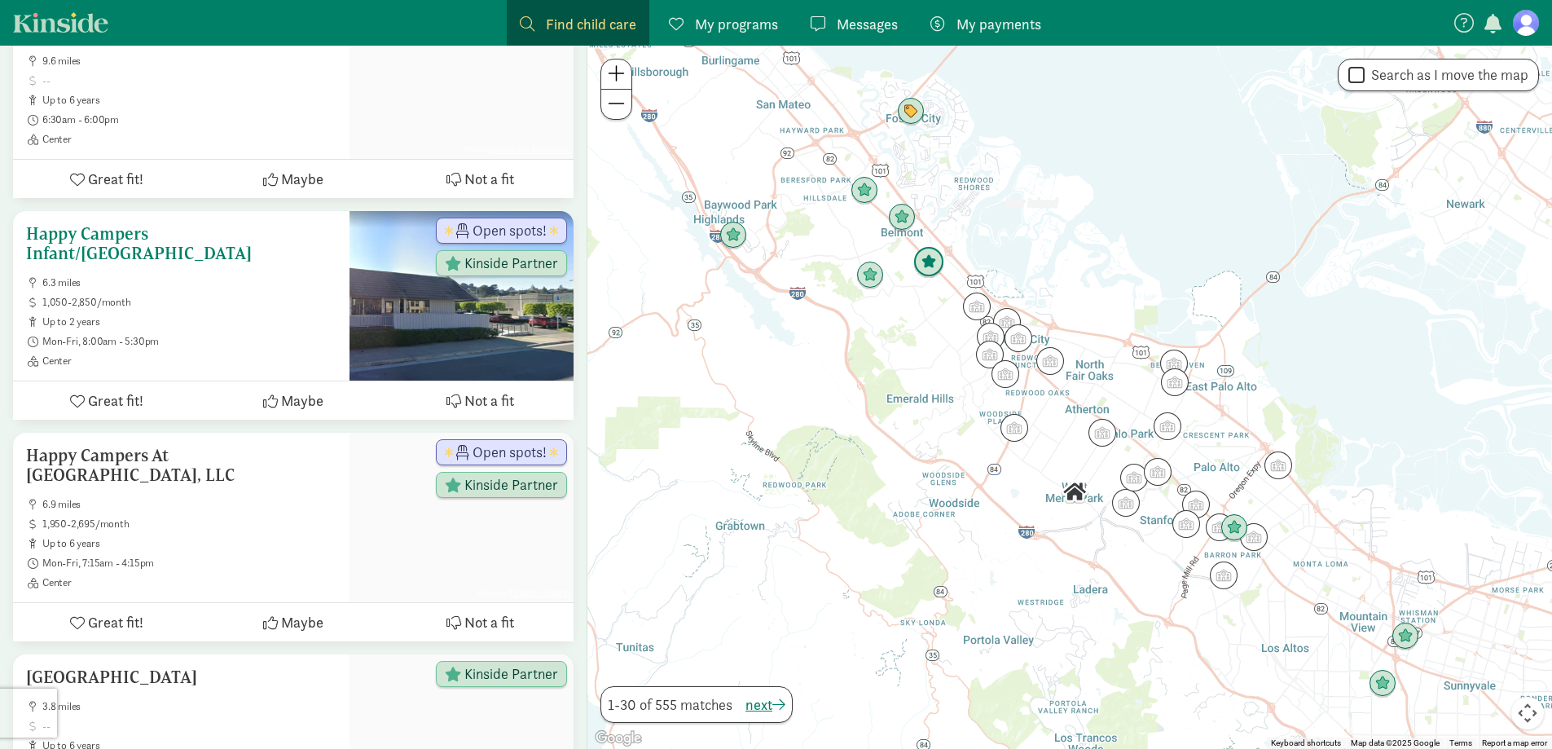
scroll to position [407, 0]
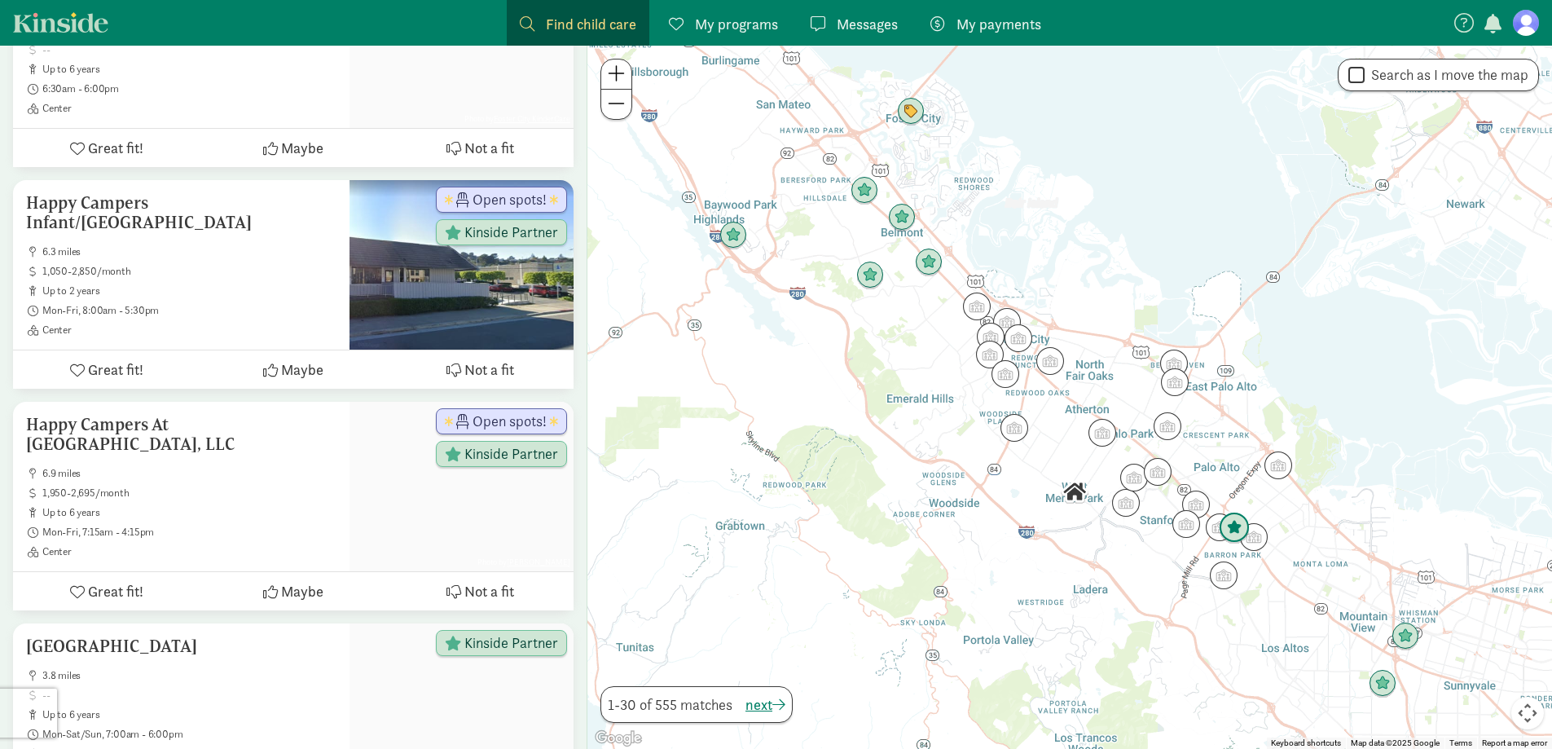
click at [1222, 533] on img "Click to see details" at bounding box center [1234, 527] width 31 height 31
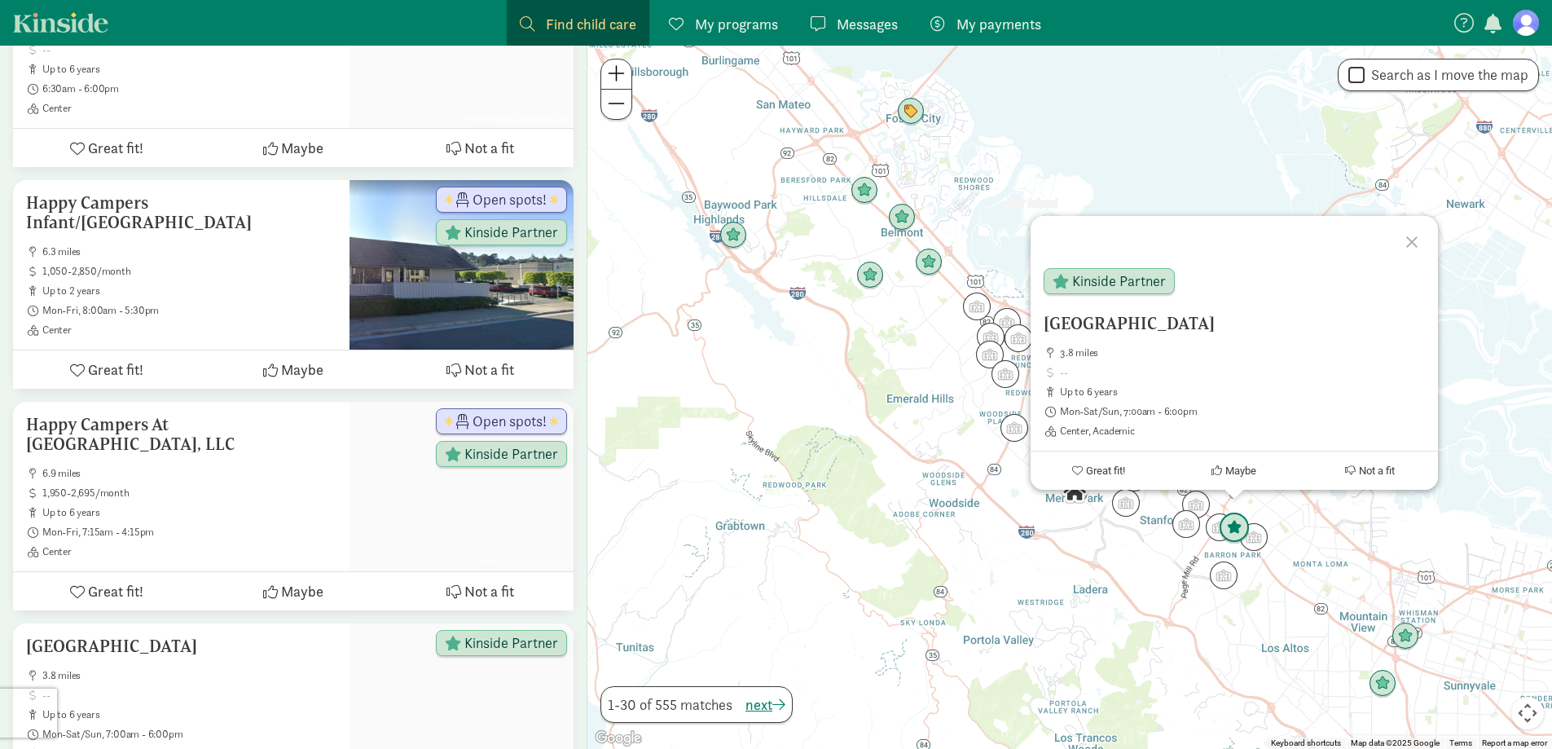
click at [1229, 531] on img "Click to see details" at bounding box center [1234, 527] width 31 height 31
click at [1190, 368] on span at bounding box center [1242, 372] width 365 height 13
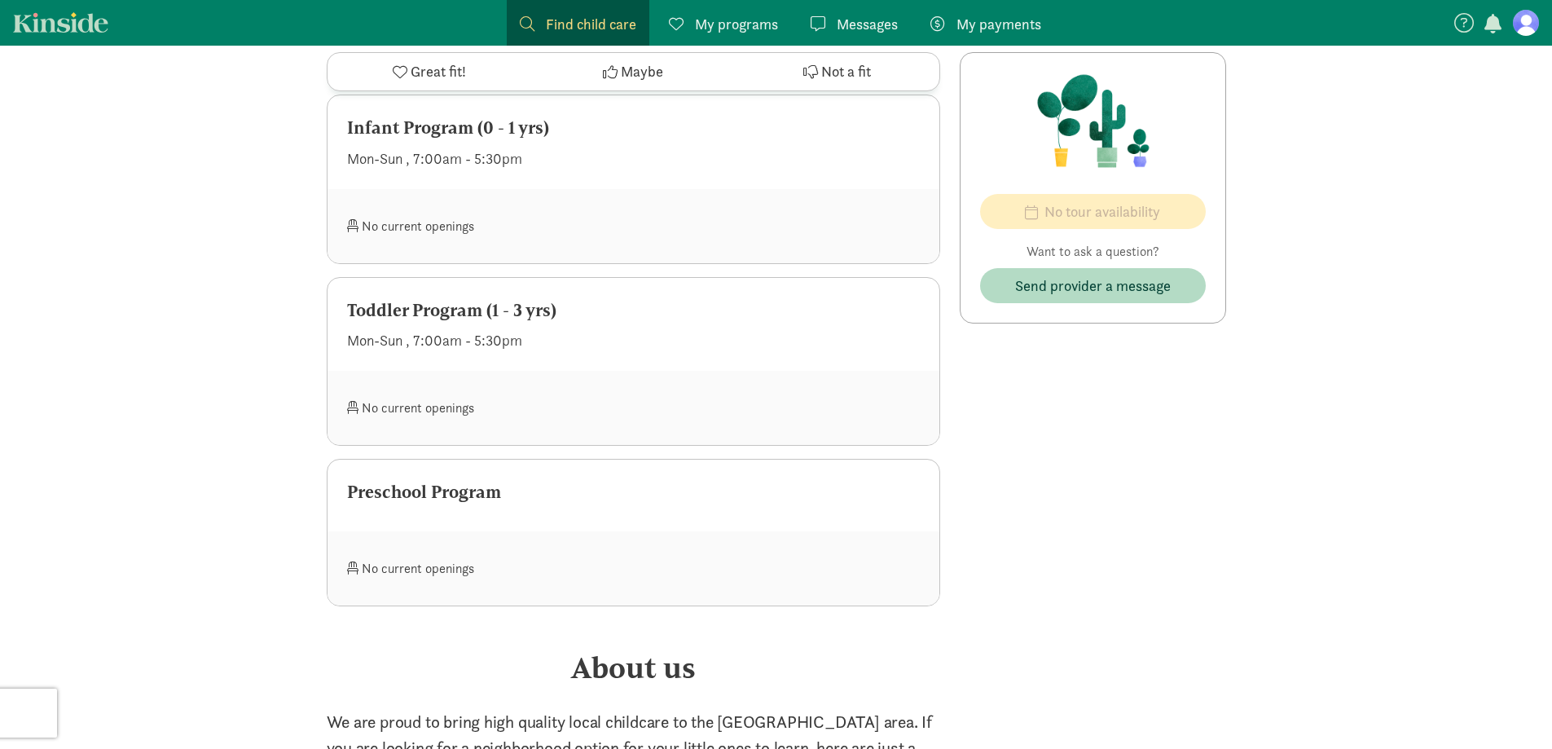
scroll to position [815, 0]
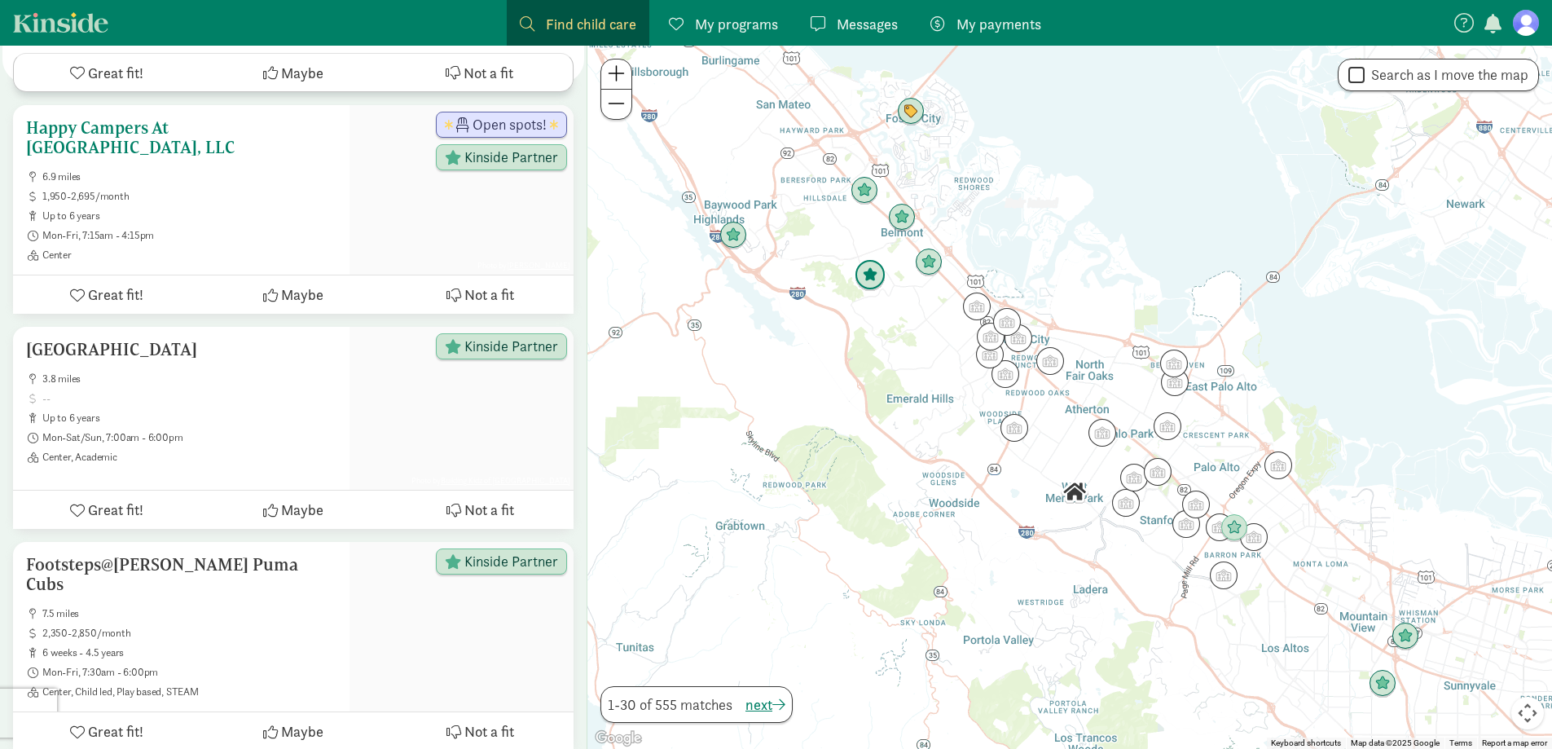
scroll to position [733, 0]
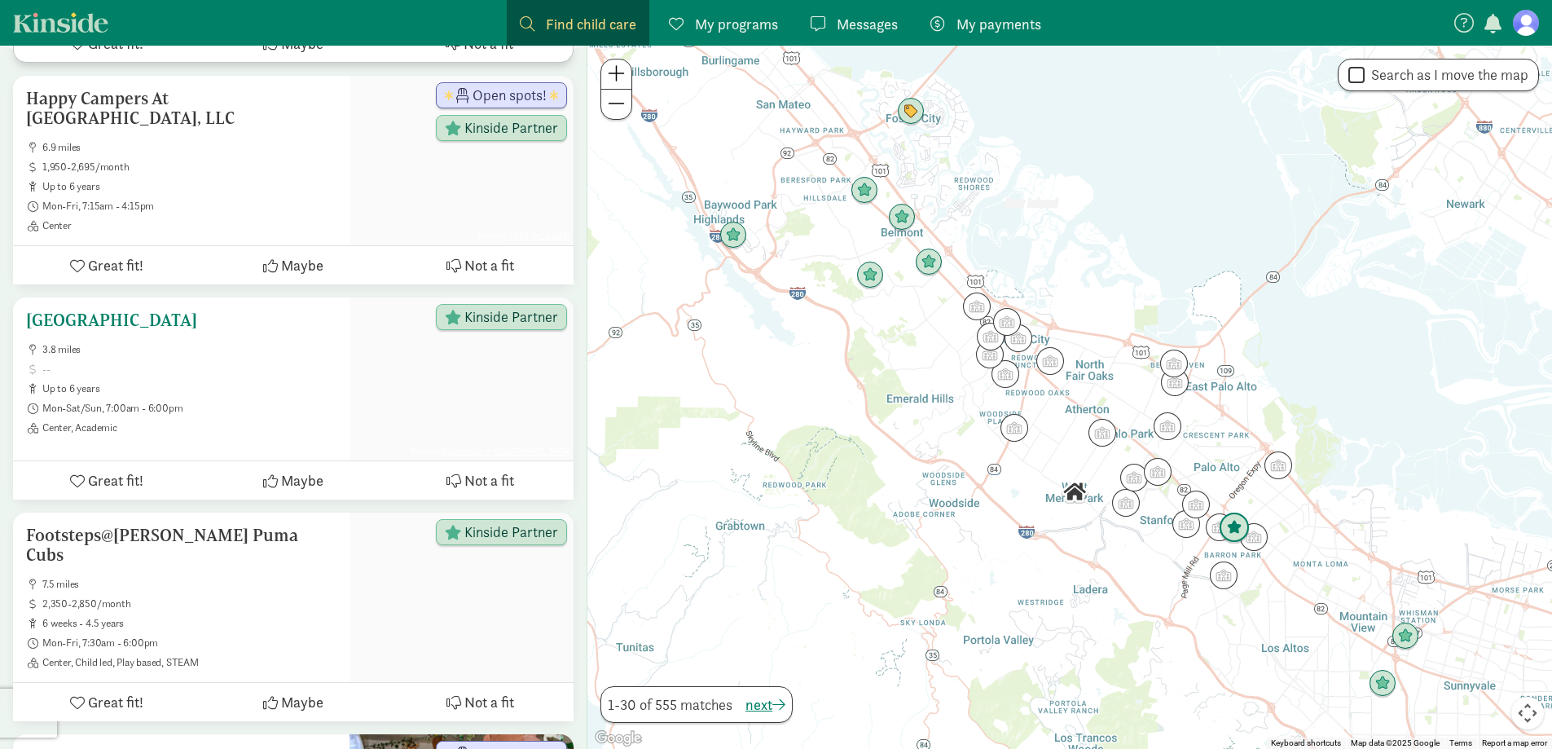
click at [226, 362] on span at bounding box center [189, 368] width 294 height 13
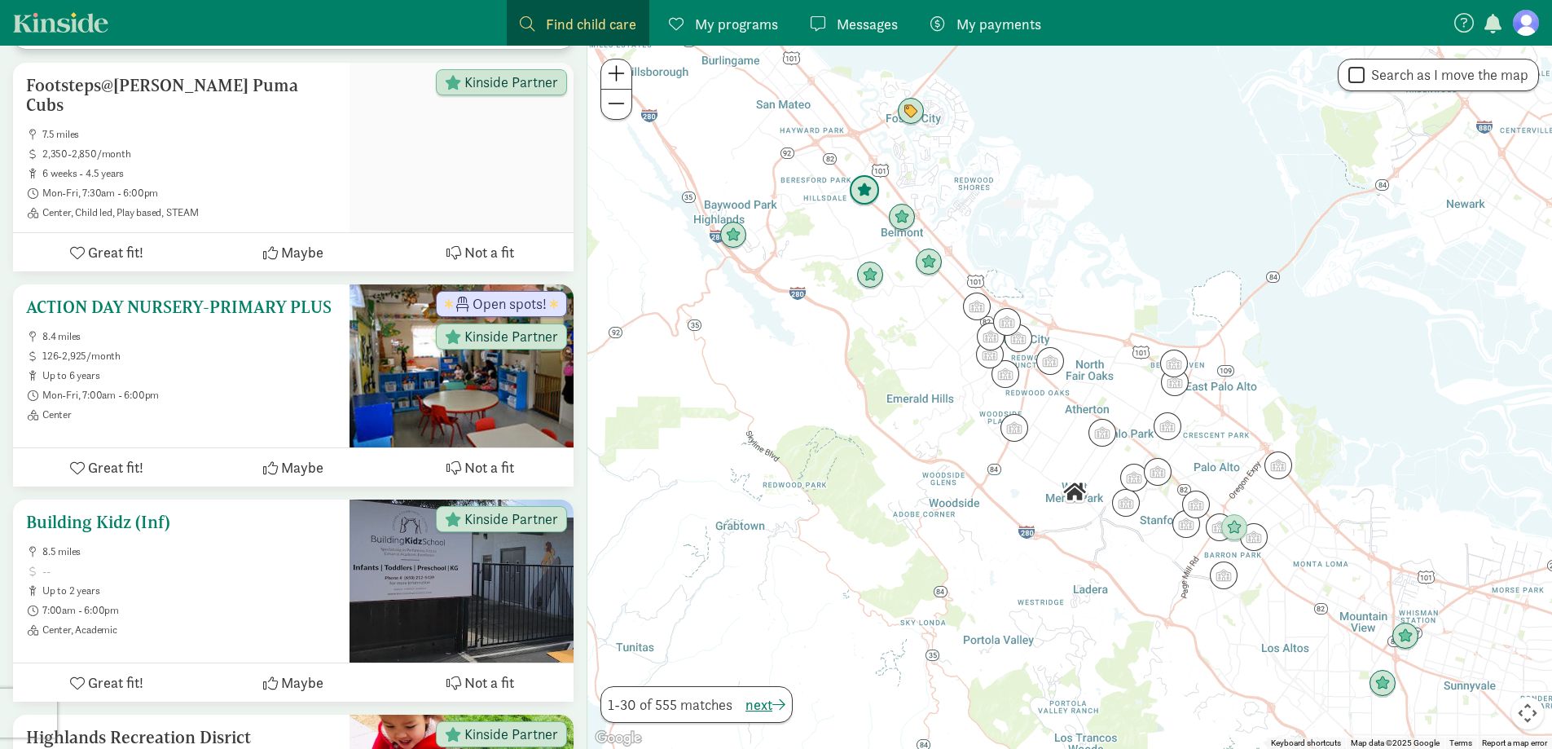
scroll to position [1303, 0]
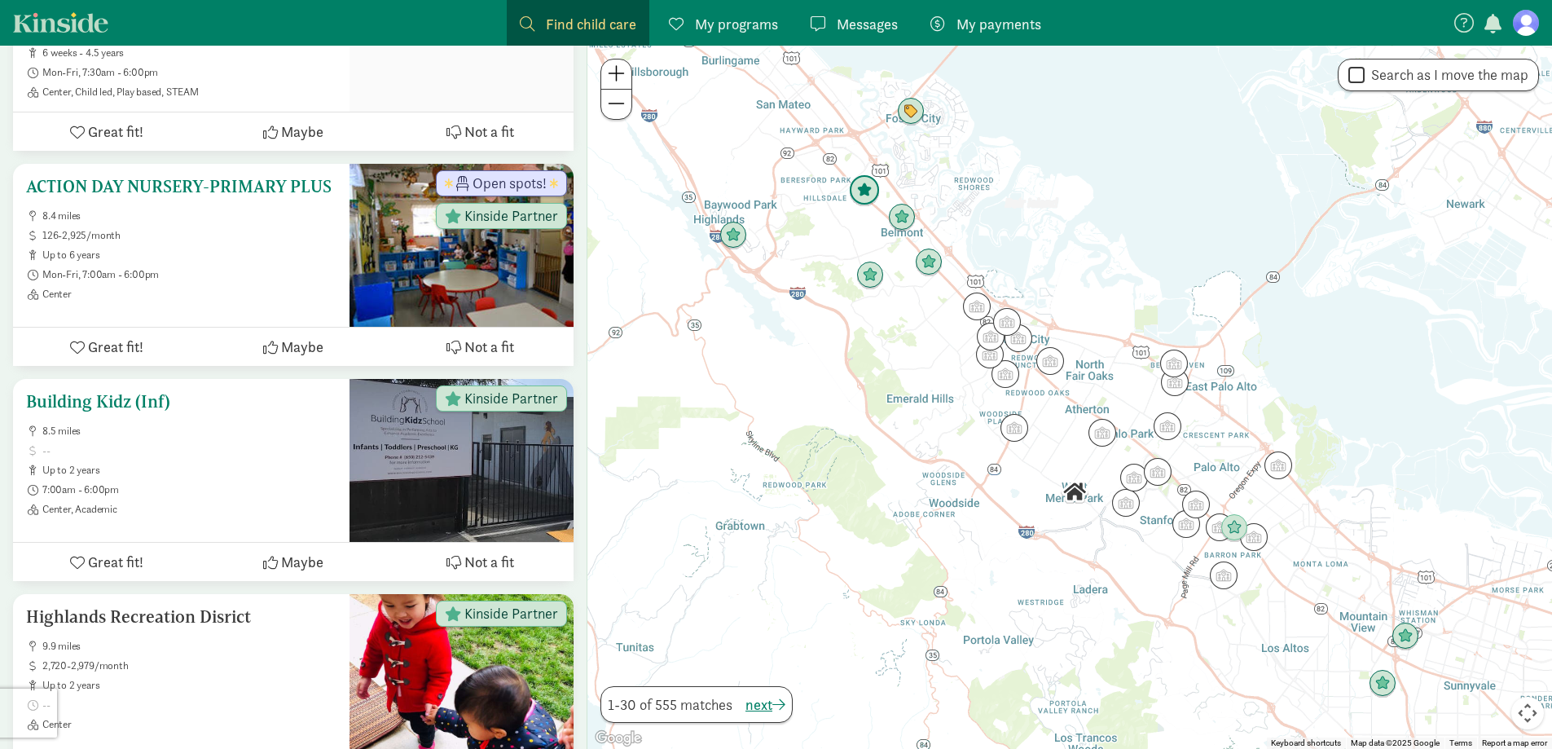
click at [275, 424] on span "8.5 miles" at bounding box center [189, 430] width 294 height 13
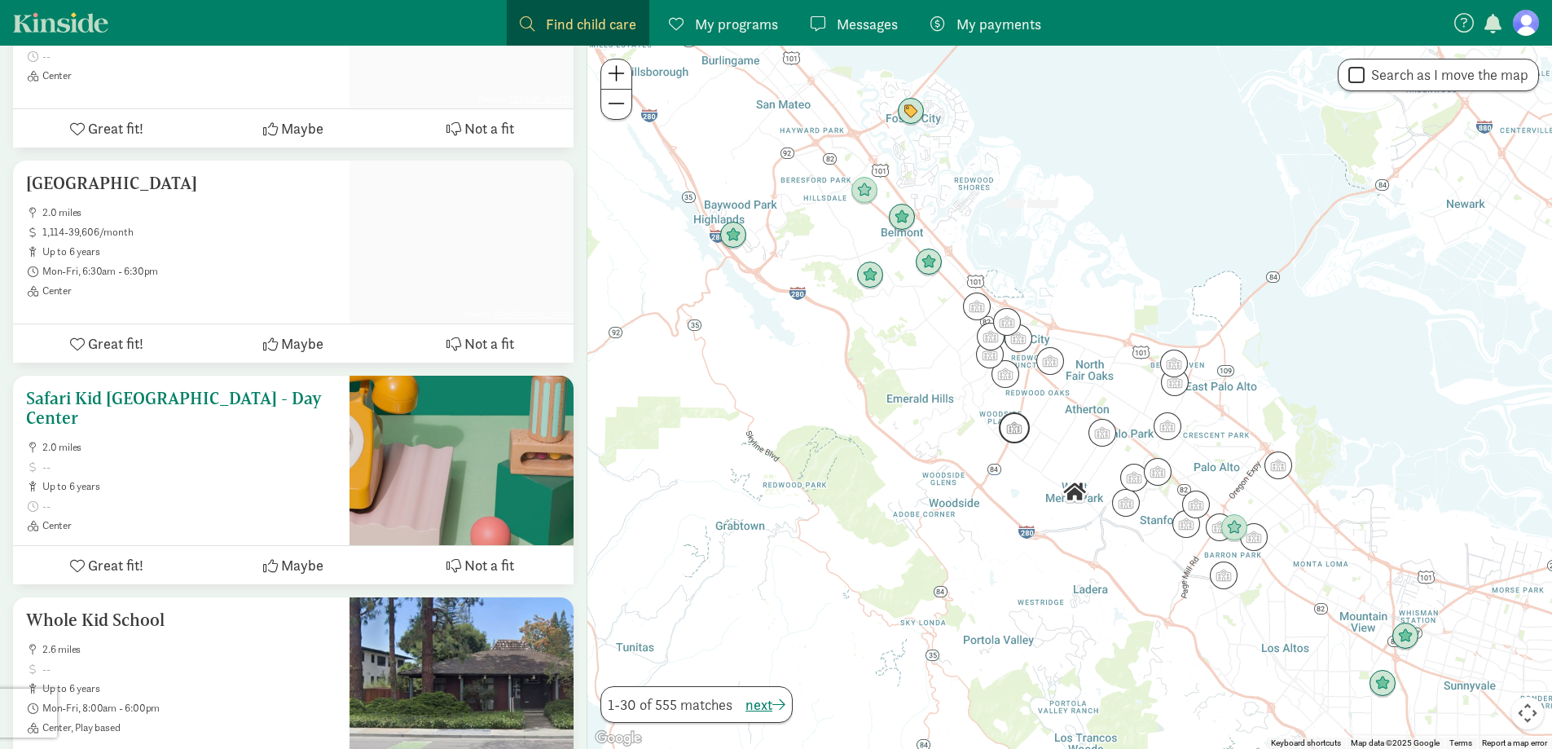
scroll to position [2851, 0]
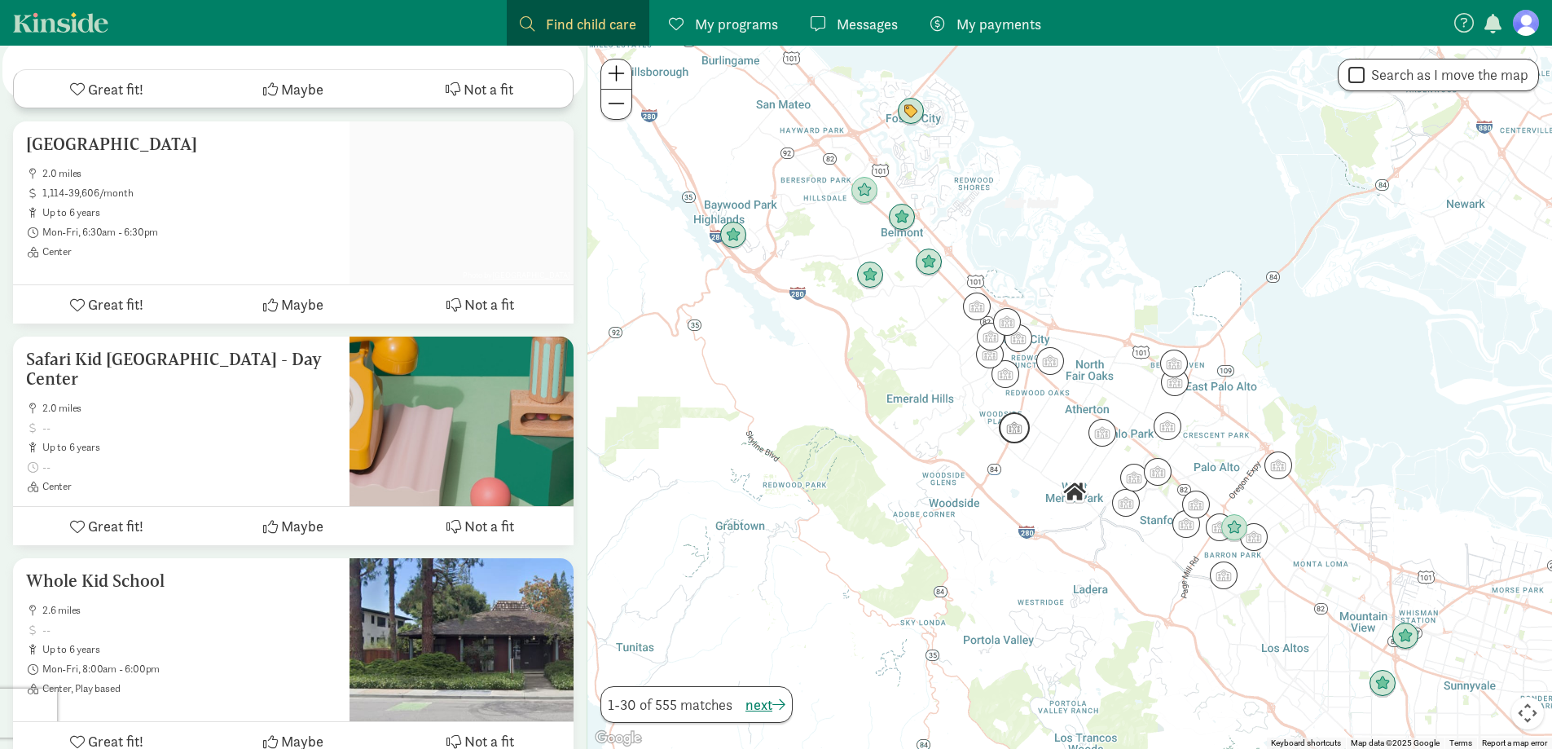
click at [1017, 437] on img "Click to see details" at bounding box center [1014, 427] width 31 height 31
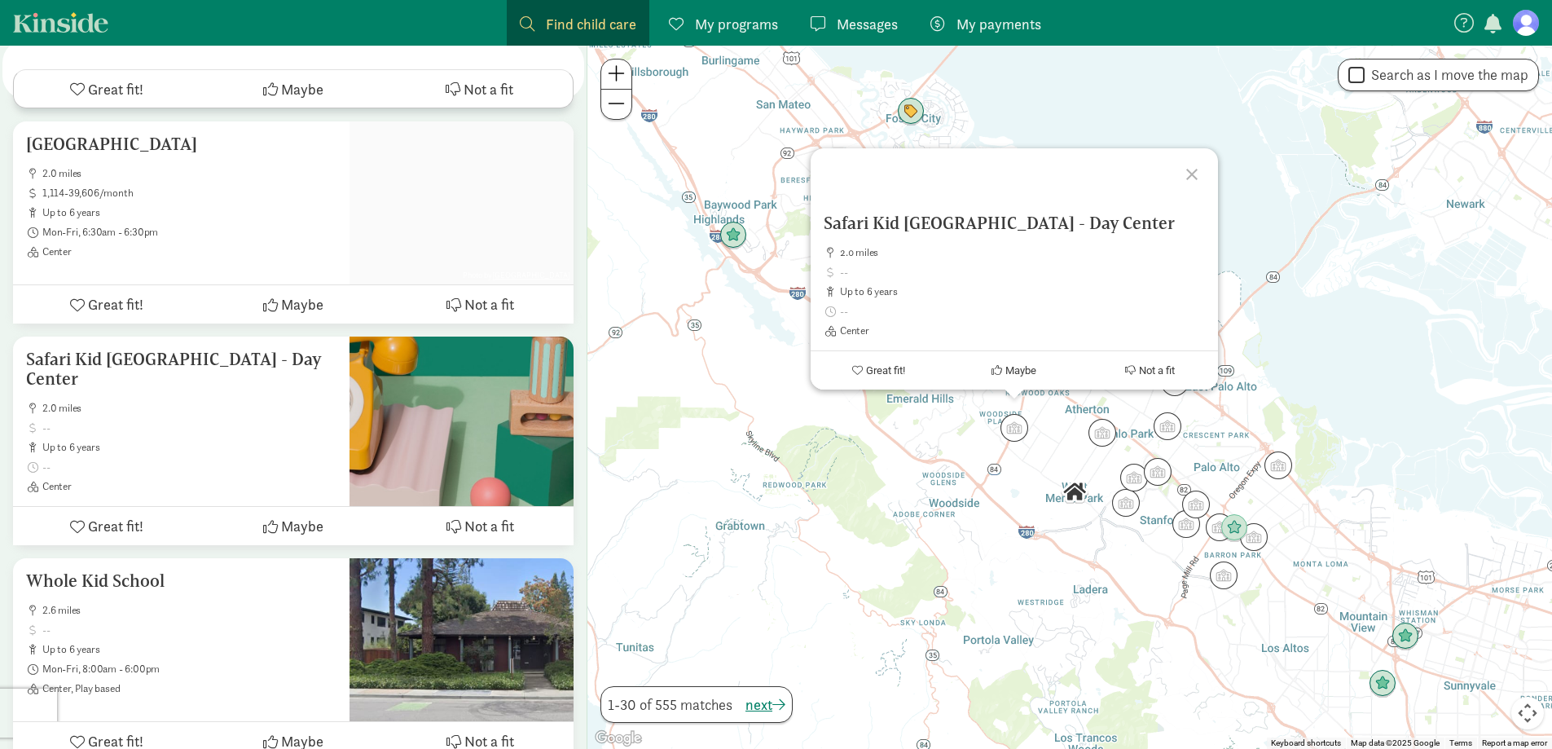
click at [1194, 175] on div at bounding box center [1194, 171] width 47 height 47
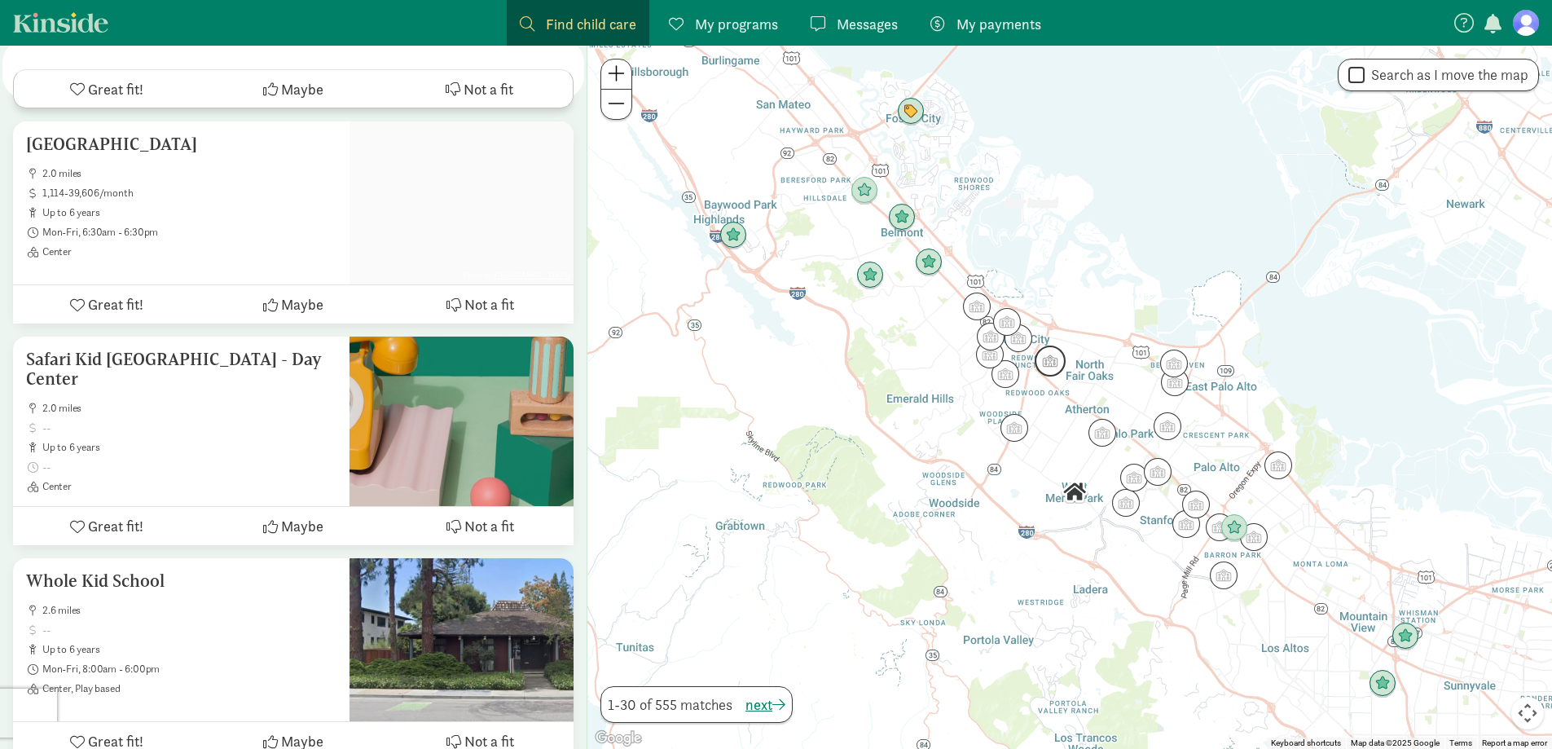
click at [1052, 360] on img "Click to see details" at bounding box center [1050, 360] width 31 height 31
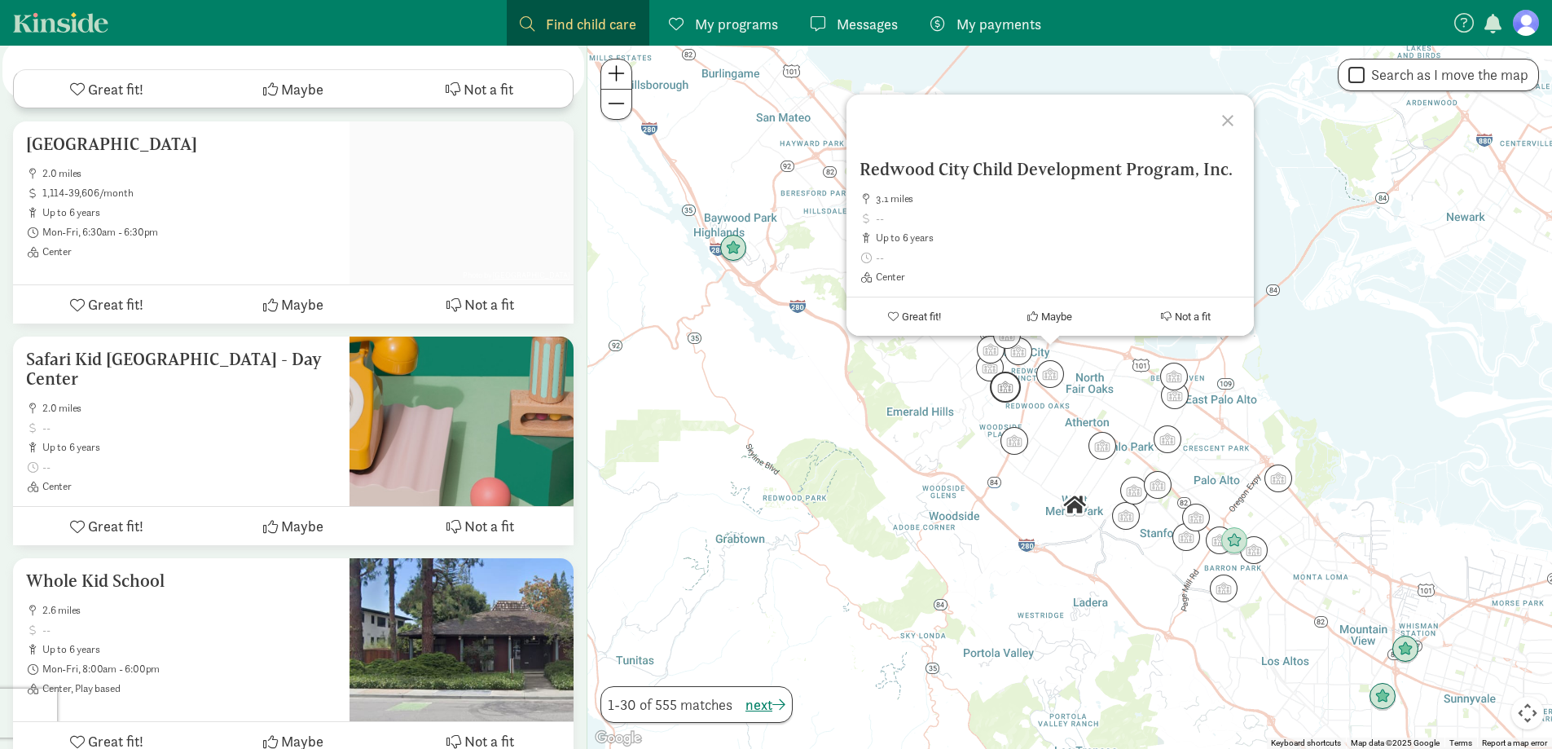
click at [1004, 388] on img "Click to see details" at bounding box center [1005, 386] width 31 height 31
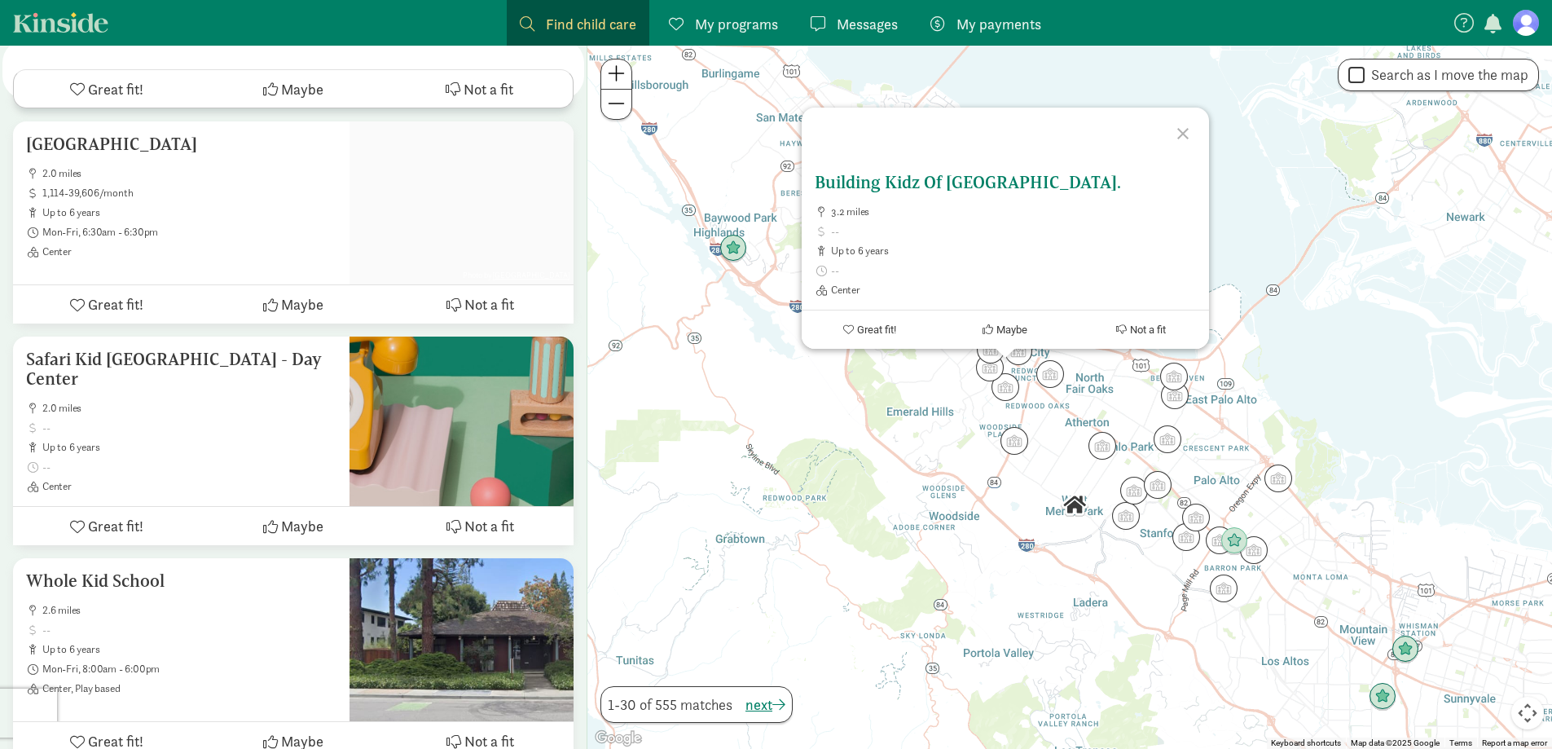
click at [984, 217] on span "3.2 miles" at bounding box center [1013, 211] width 365 height 13
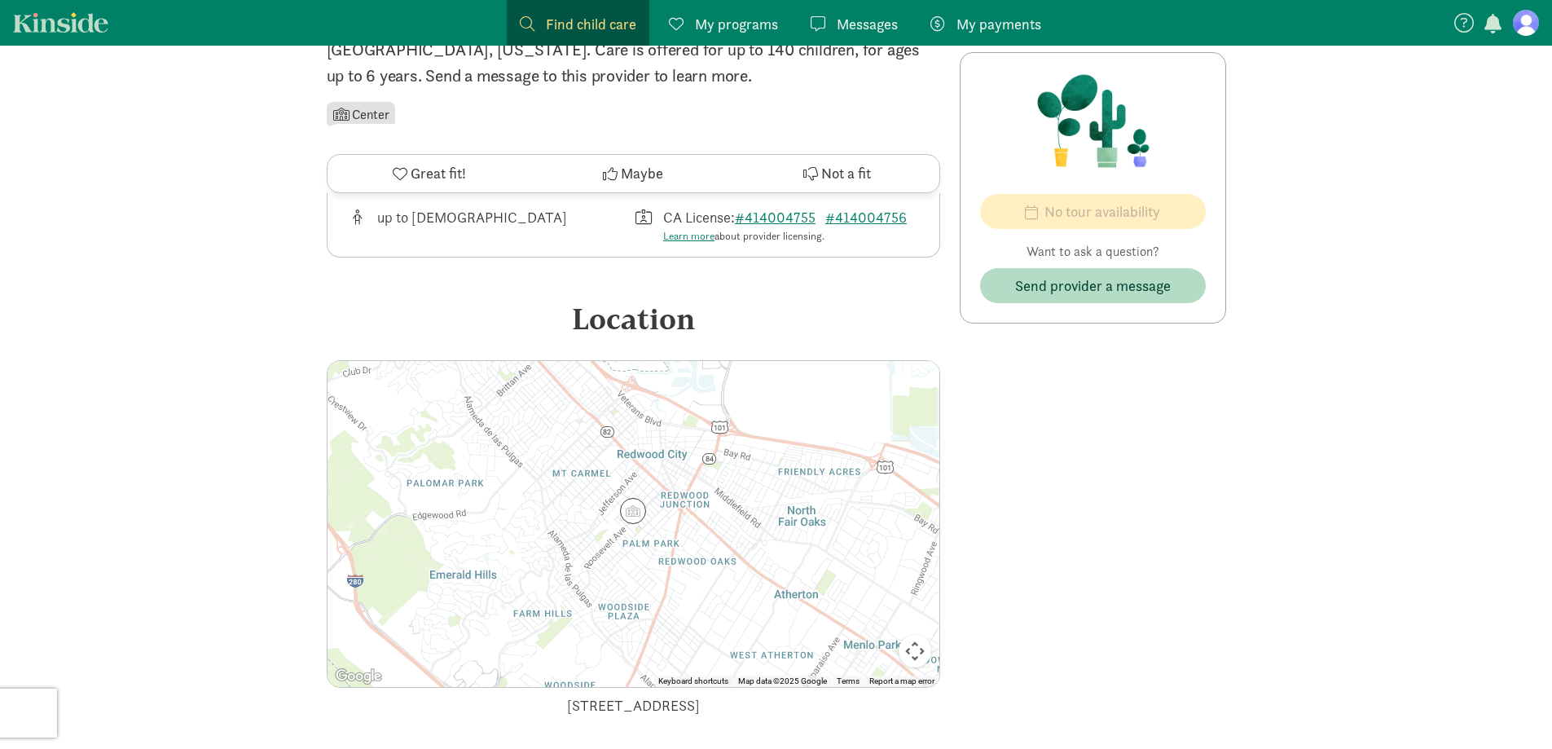
scroll to position [180, 0]
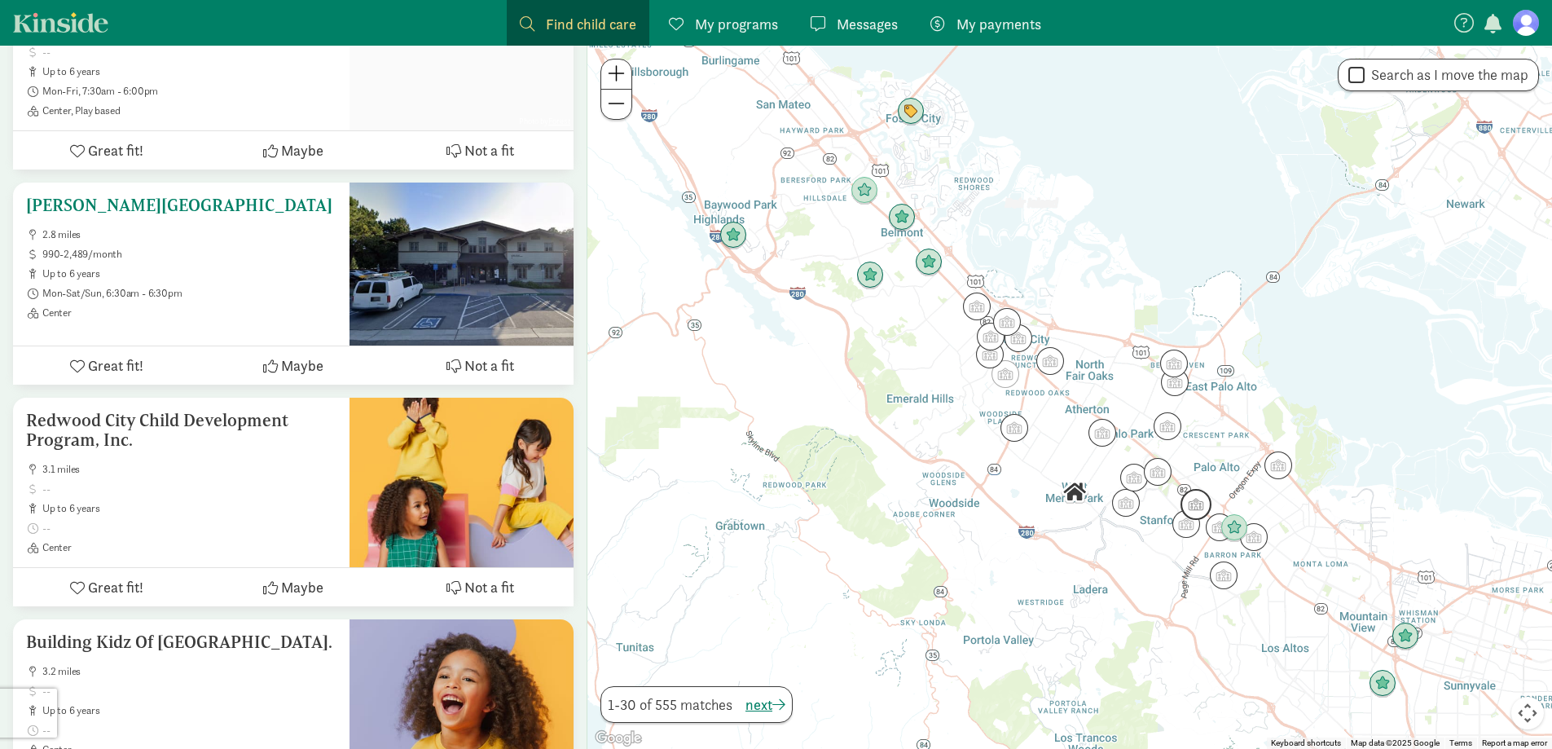
scroll to position [3666, 0]
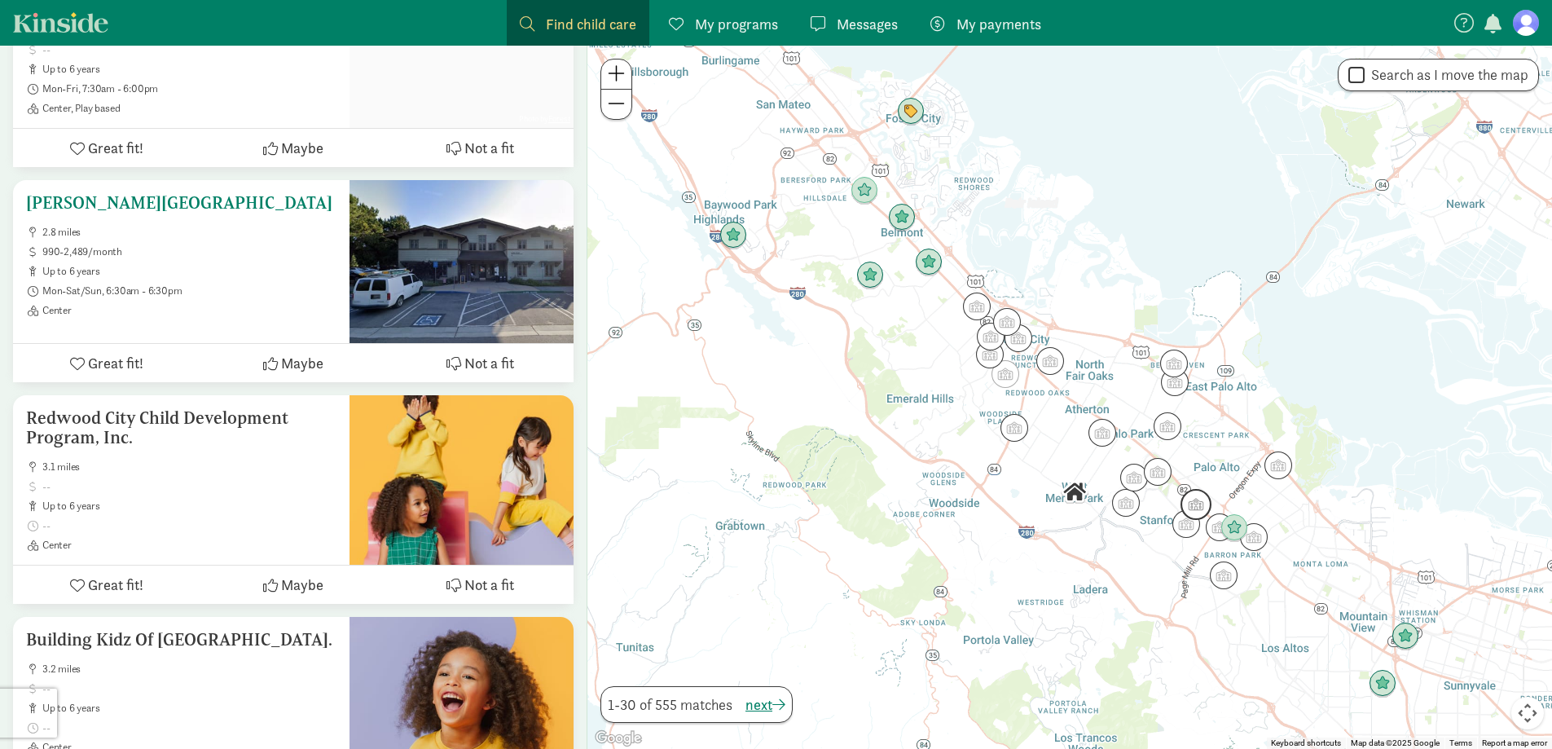
click at [220, 208] on div "[PERSON_NAME][GEOGRAPHIC_DATA] 2.8 miles 990-2,489/month up to 6 years Mon-Sat/…" at bounding box center [181, 255] width 310 height 124
